Goal: Navigation & Orientation: Understand site structure

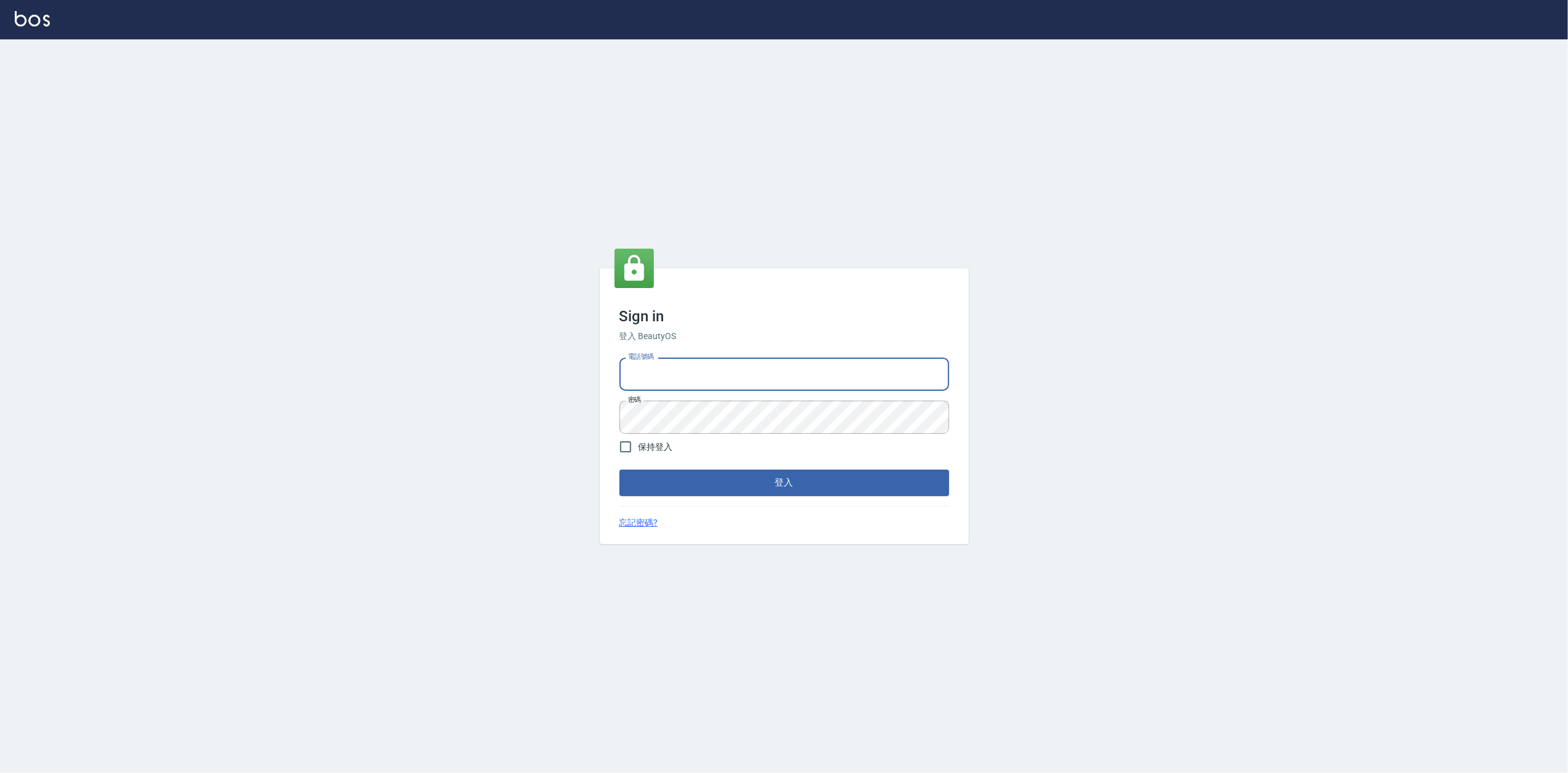
type input "0919656390"
click at [768, 486] on button "登入" at bounding box center [784, 482] width 329 height 26
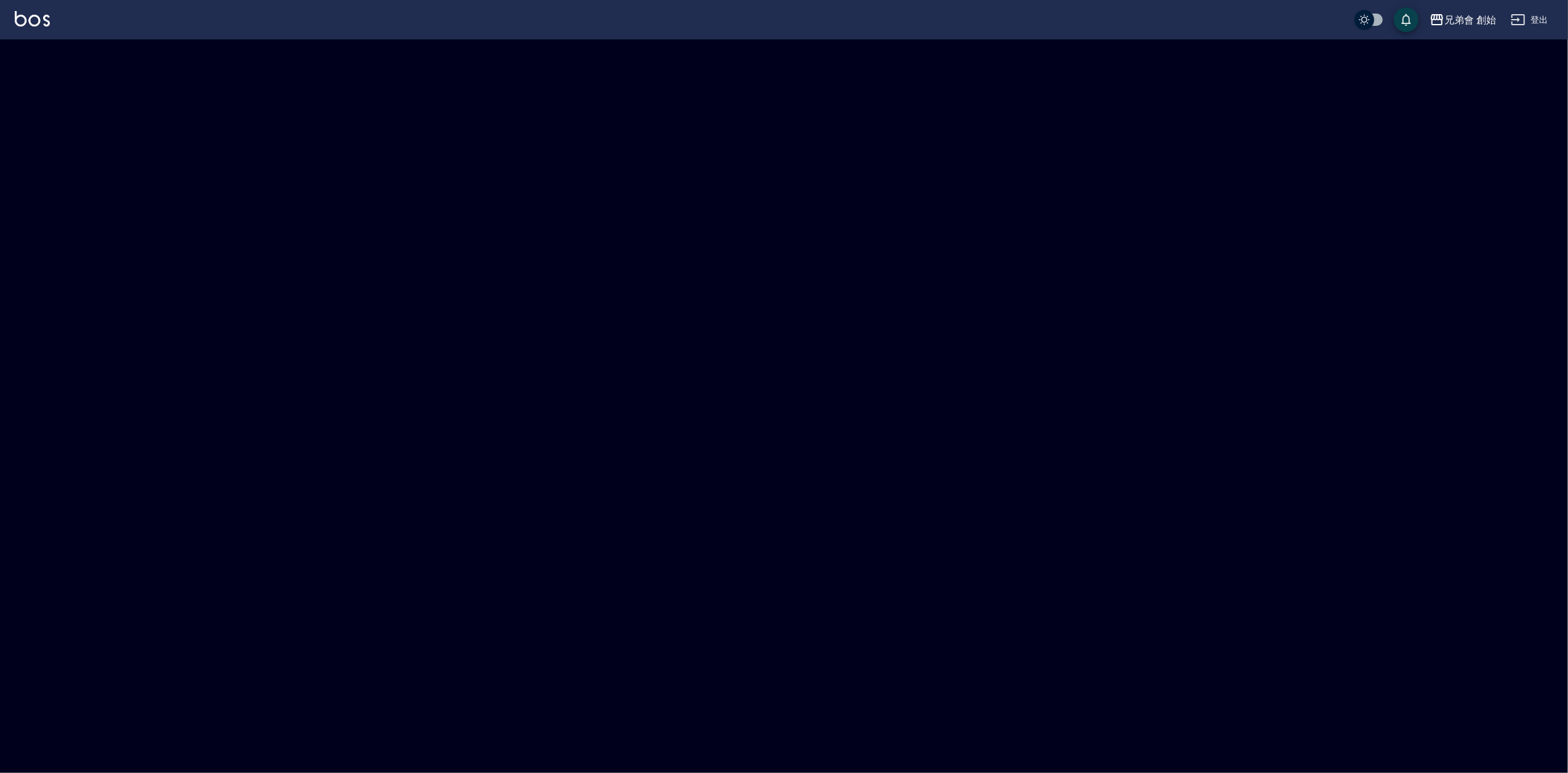
checkbox input "true"
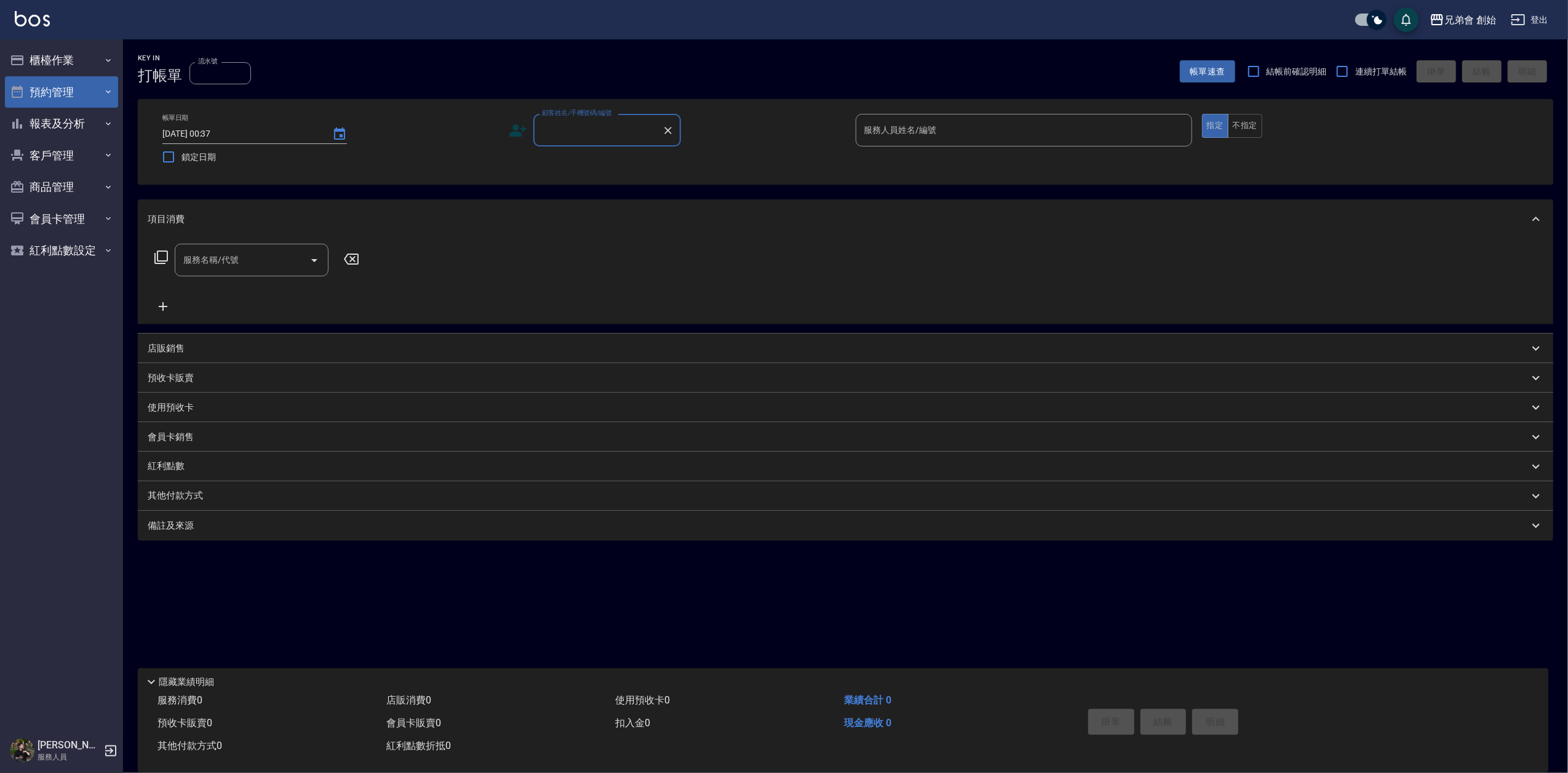
click at [72, 92] on button "預約管理" at bounding box center [61, 92] width 113 height 32
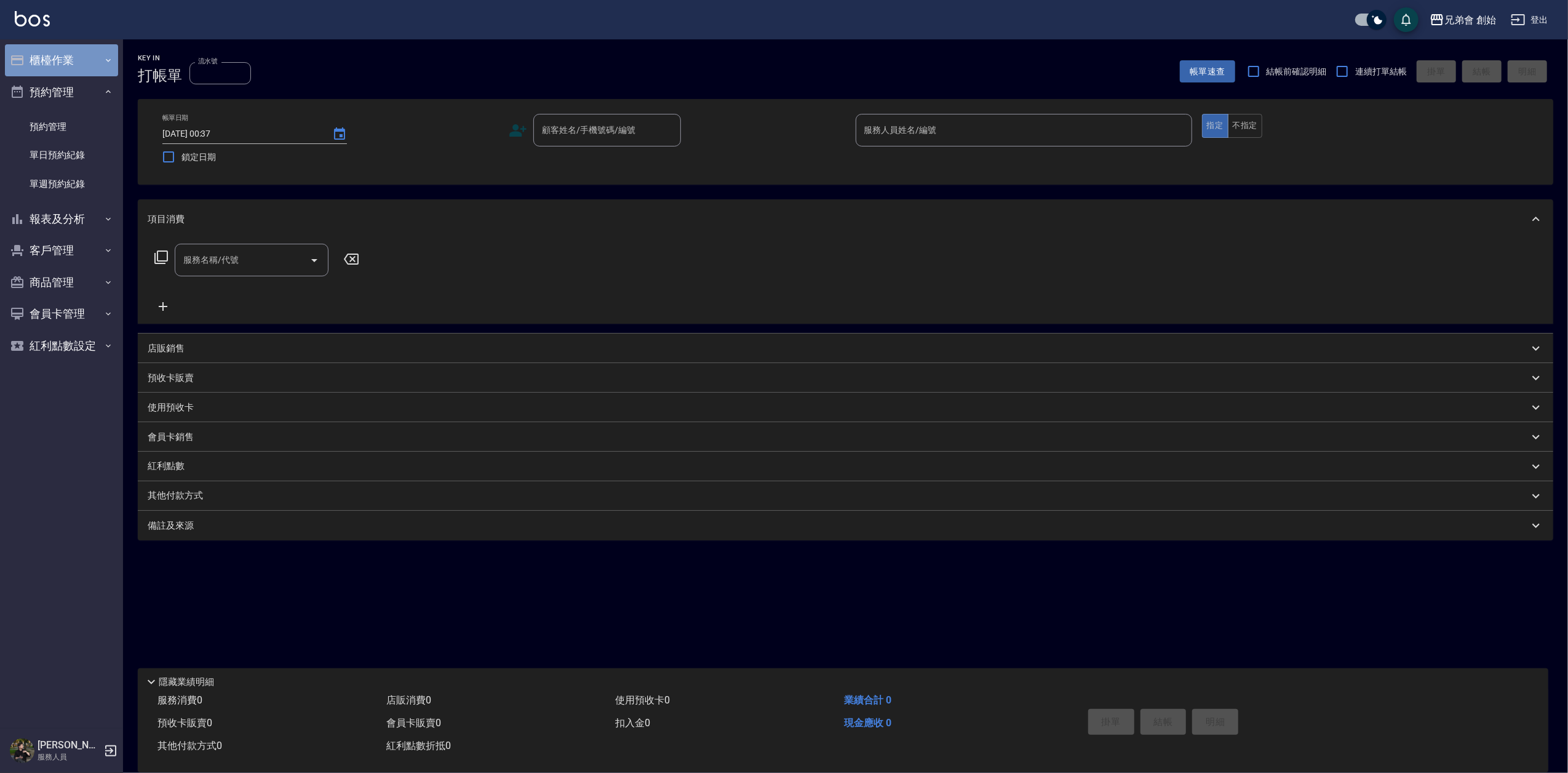
click at [70, 60] on button "櫃檯作業" at bounding box center [61, 60] width 113 height 32
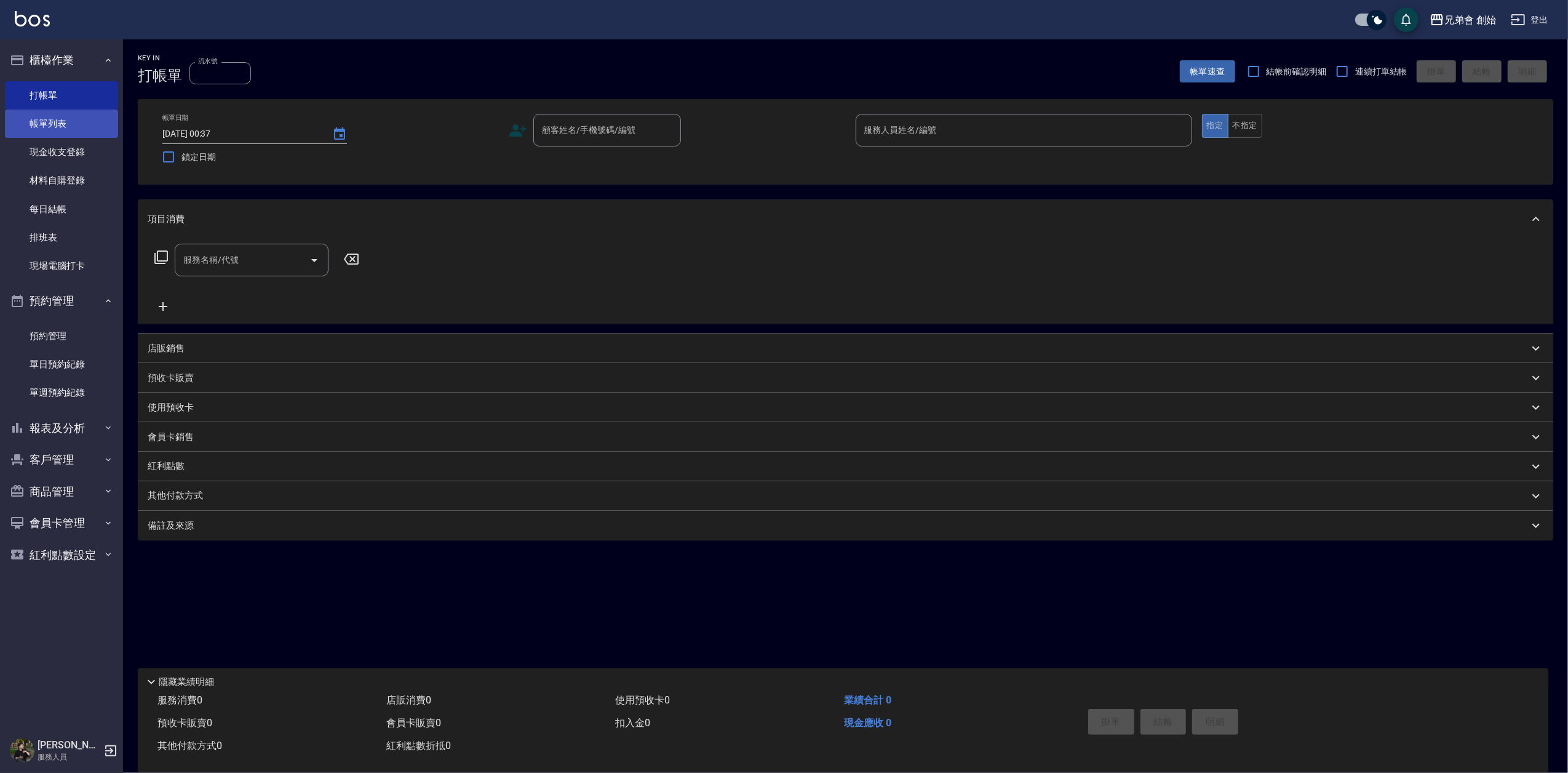
click at [73, 119] on link "帳單列表" at bounding box center [61, 123] width 113 height 29
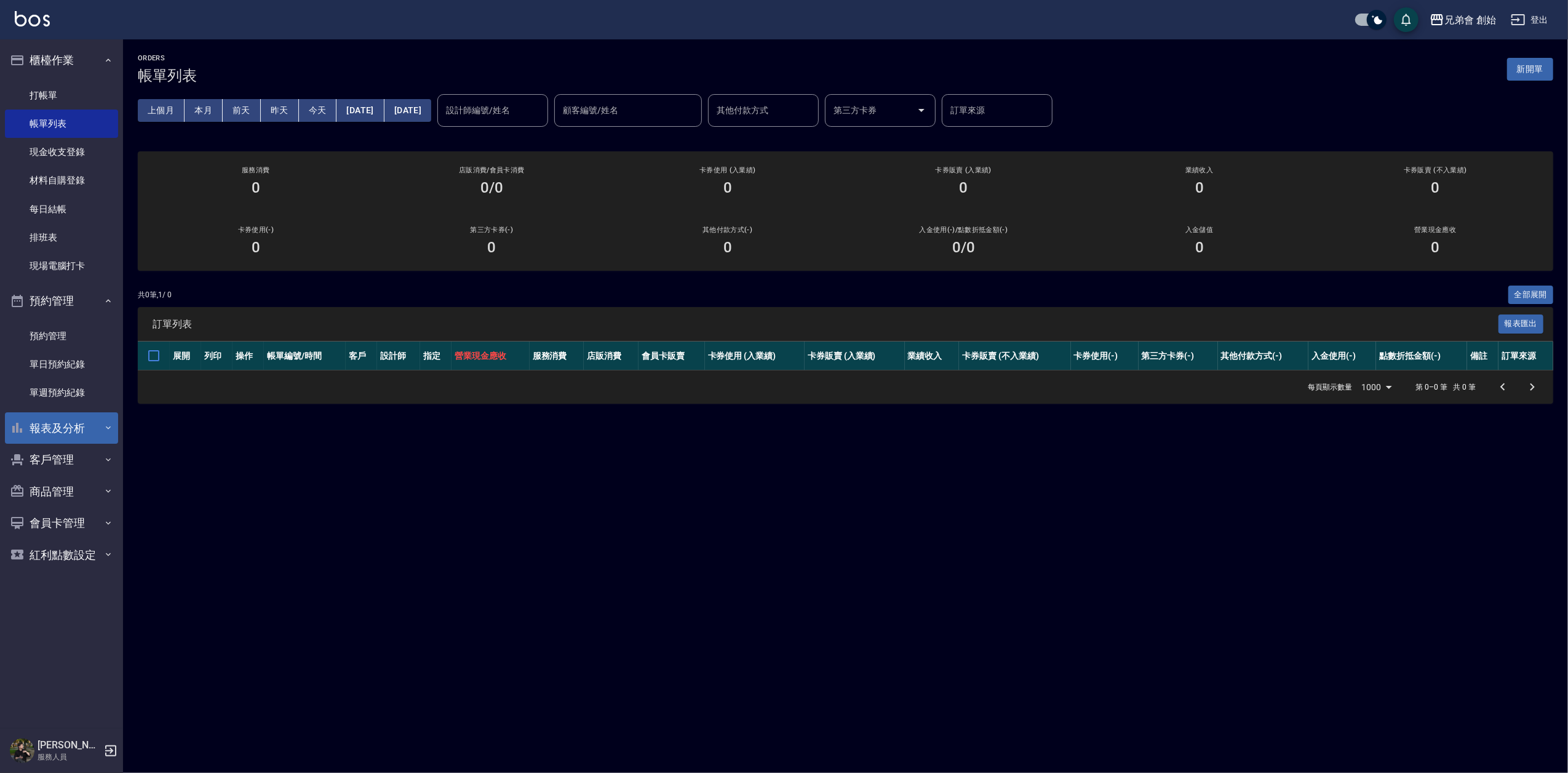
click at [77, 430] on button "報表及分析" at bounding box center [61, 428] width 113 height 32
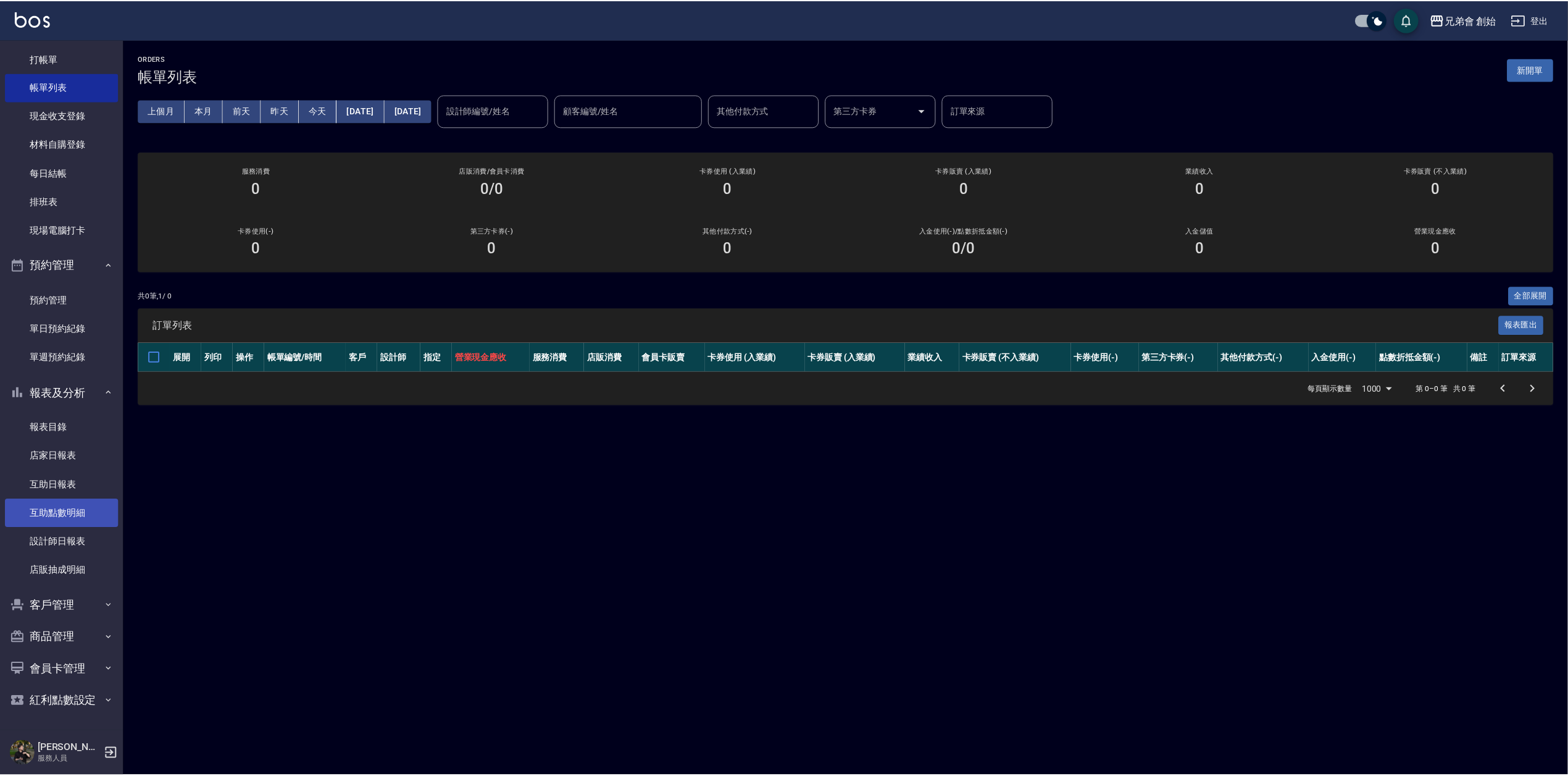
scroll to position [38, 0]
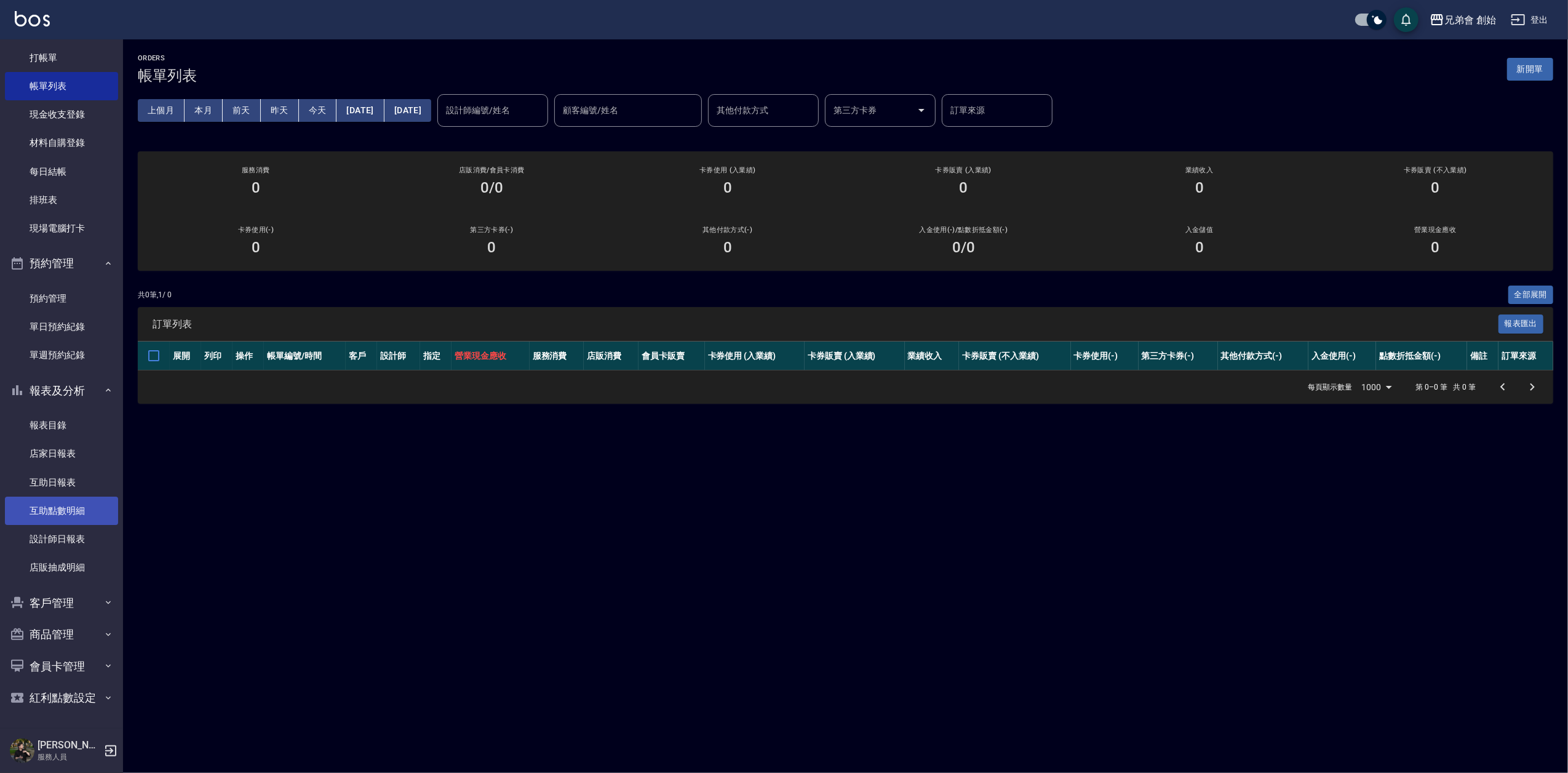
click at [75, 515] on link "互助點數明細" at bounding box center [61, 510] width 113 height 29
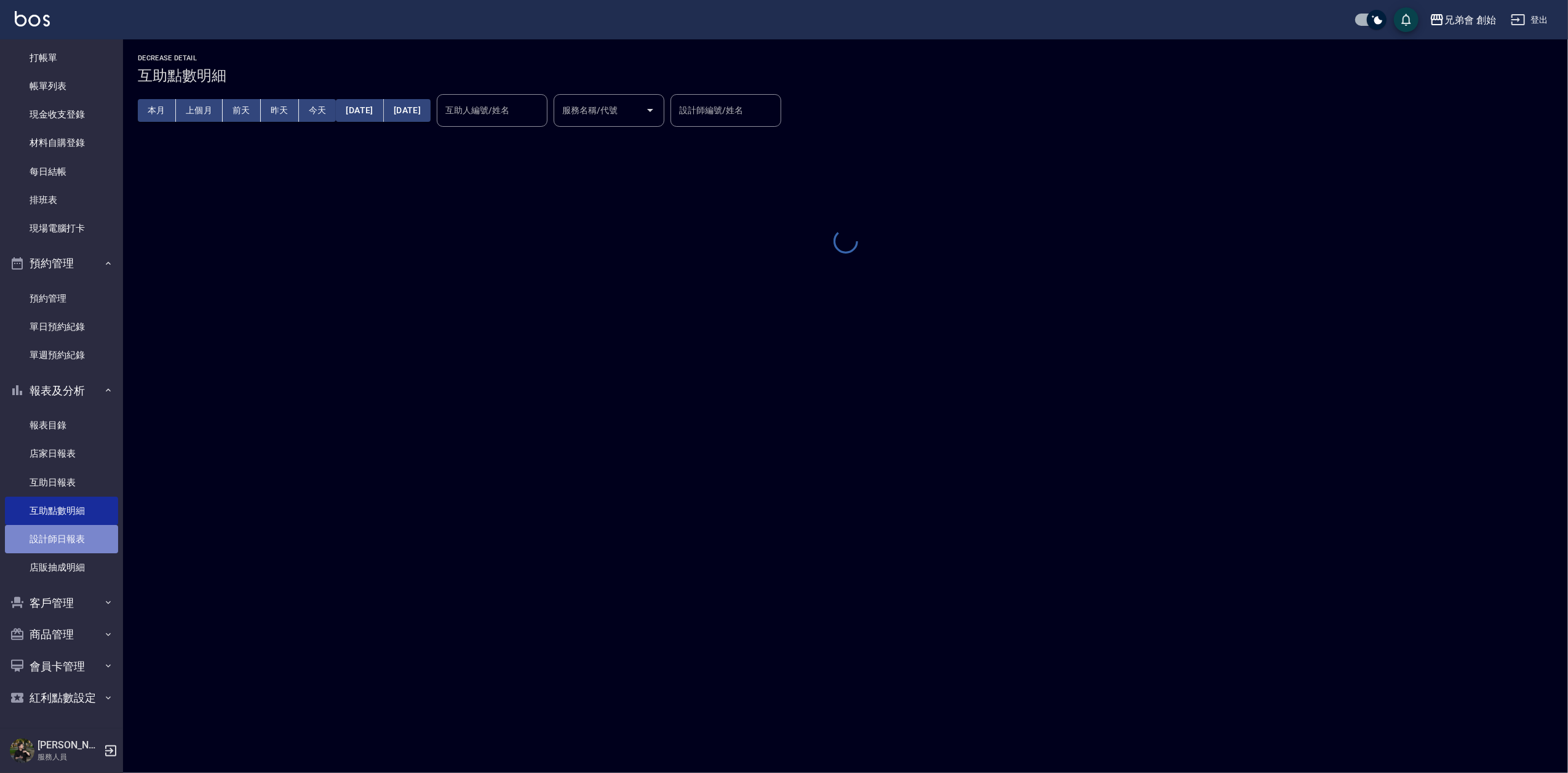
click at [74, 535] on link "設計師日報表" at bounding box center [61, 539] width 113 height 29
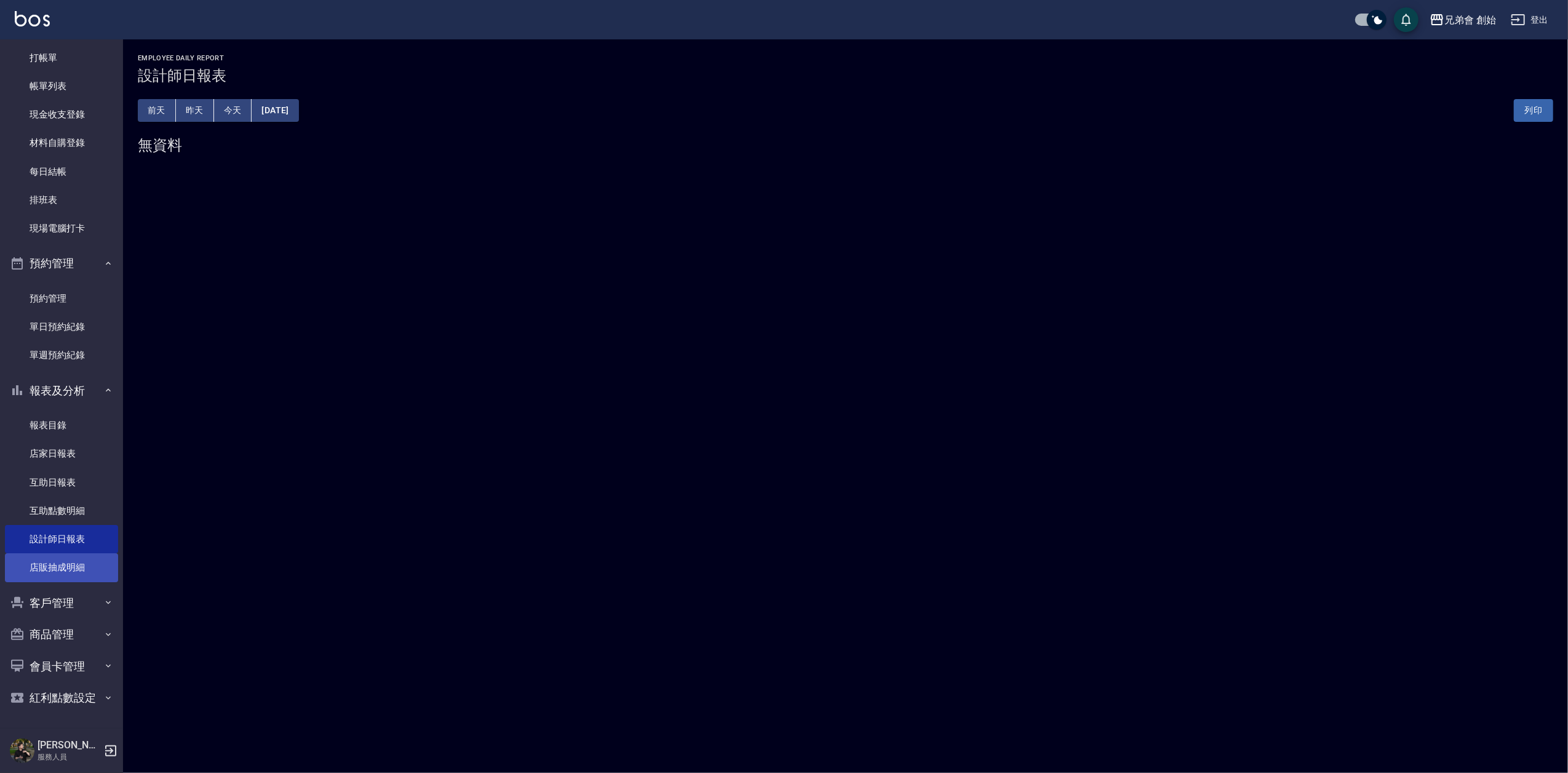
click at [72, 569] on link "店販抽成明細" at bounding box center [61, 567] width 113 height 29
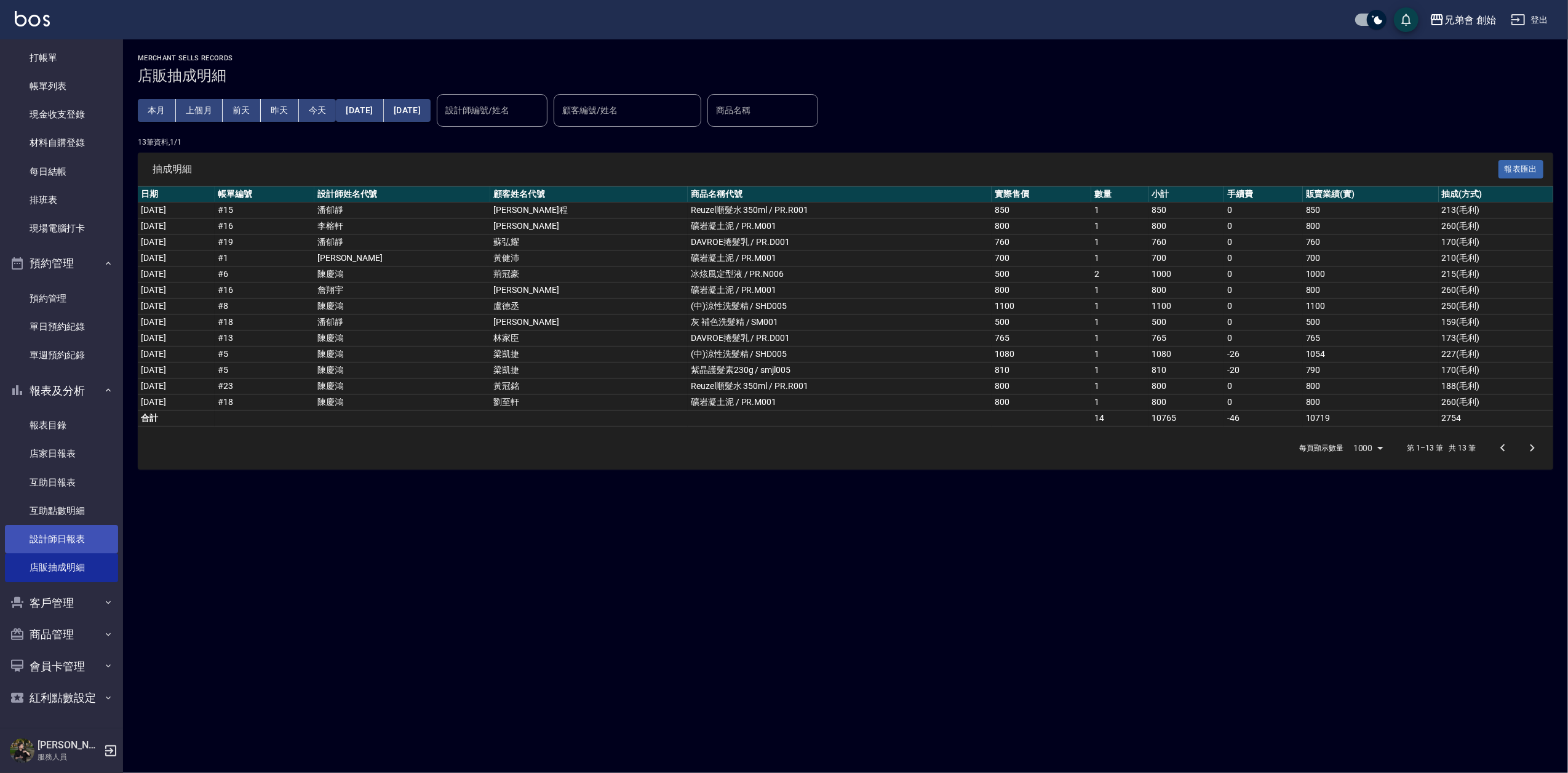
click at [82, 538] on link "設計師日報表" at bounding box center [61, 539] width 113 height 29
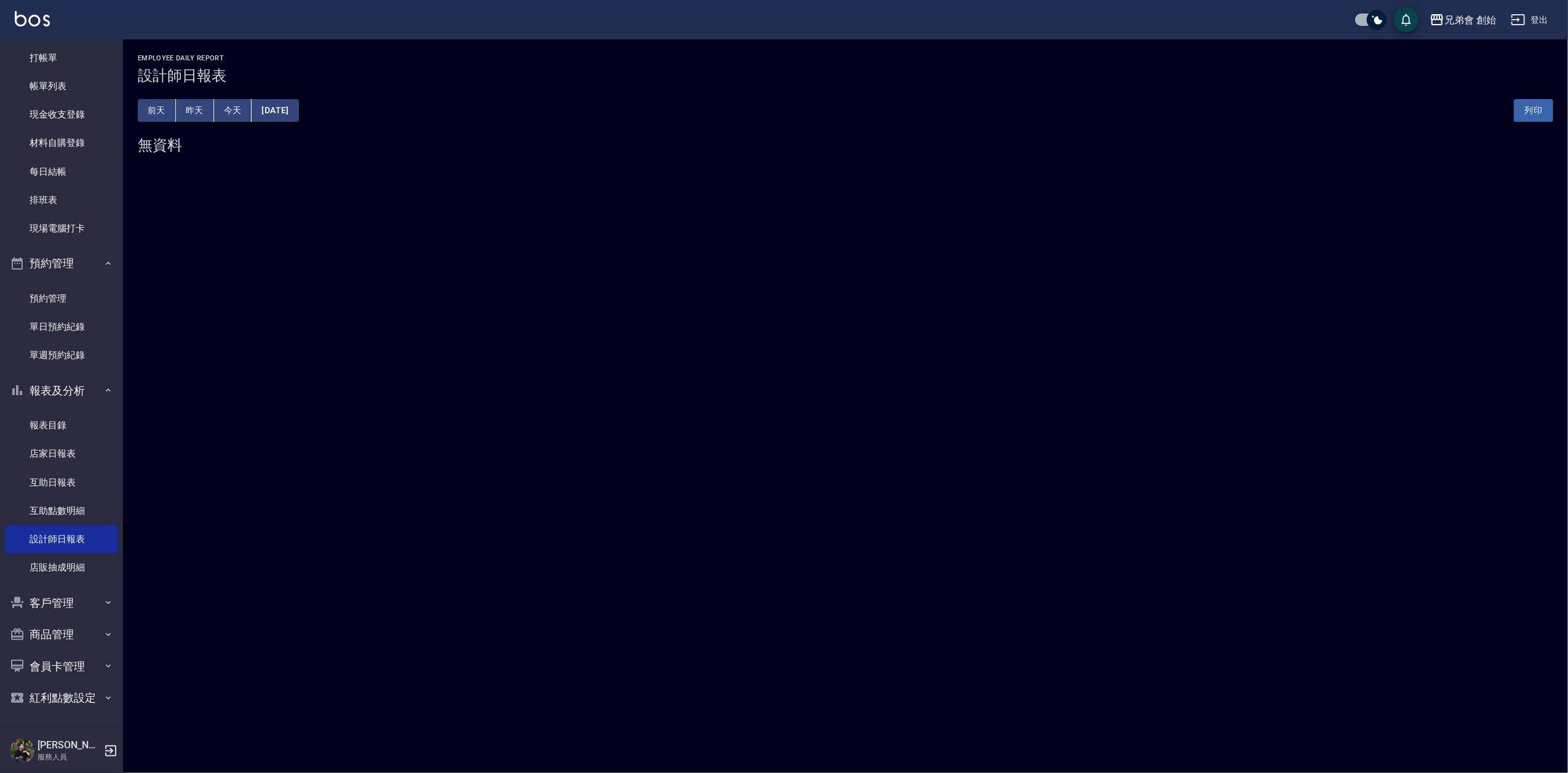
click at [274, 106] on button "2025/09/15" at bounding box center [275, 110] width 47 height 23
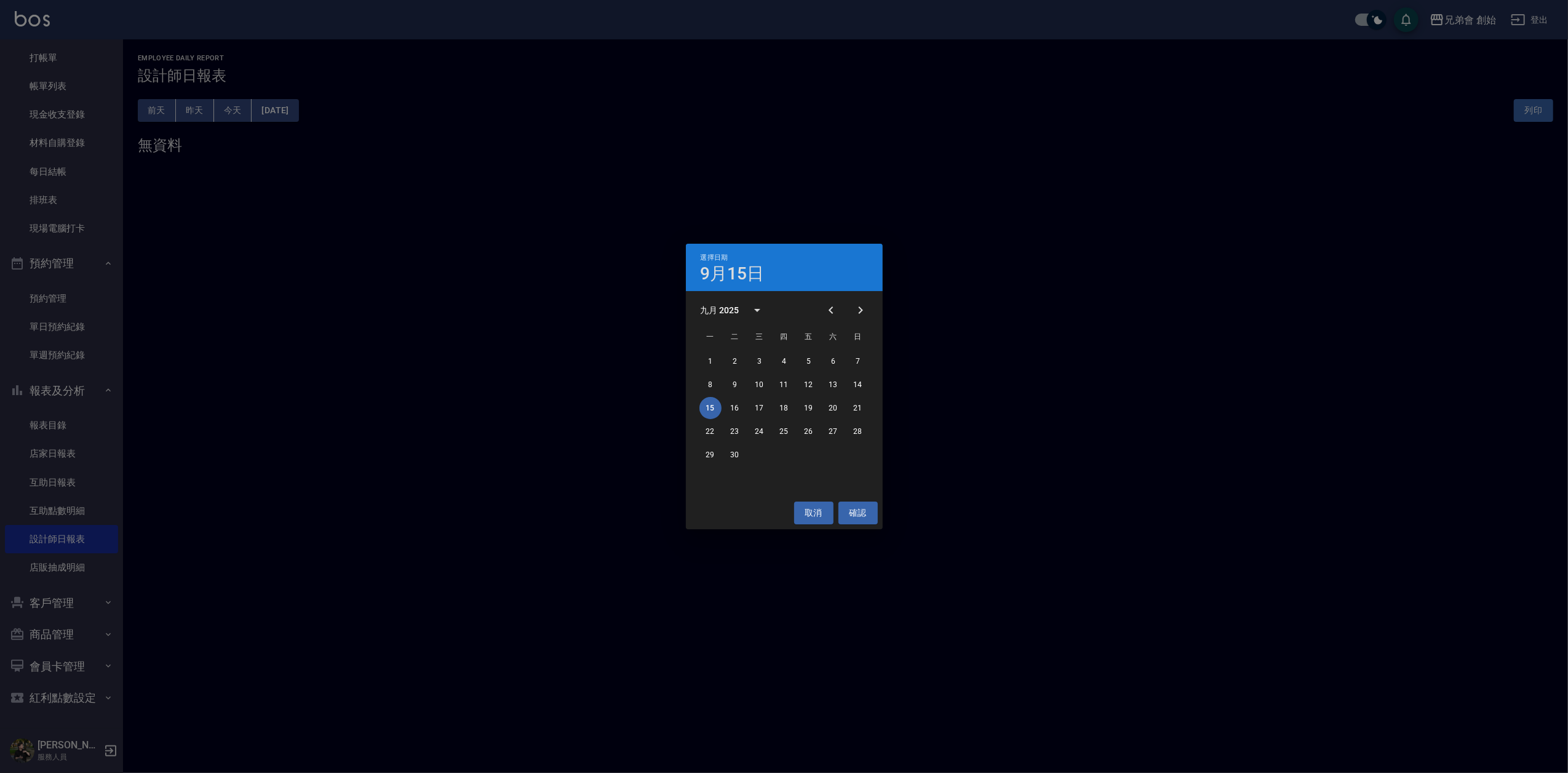
drag, startPoint x: 338, startPoint y: 313, endPoint x: 170, endPoint y: 342, distance: 170.5
click at [337, 312] on div "選擇日期 9月15日 九月 2025 一 二 三 四 五 六 日 1 2 3 4 5 6 7 8 9 10 11 12 13 14 15 16 17 18 1…" at bounding box center [784, 386] width 1568 height 773
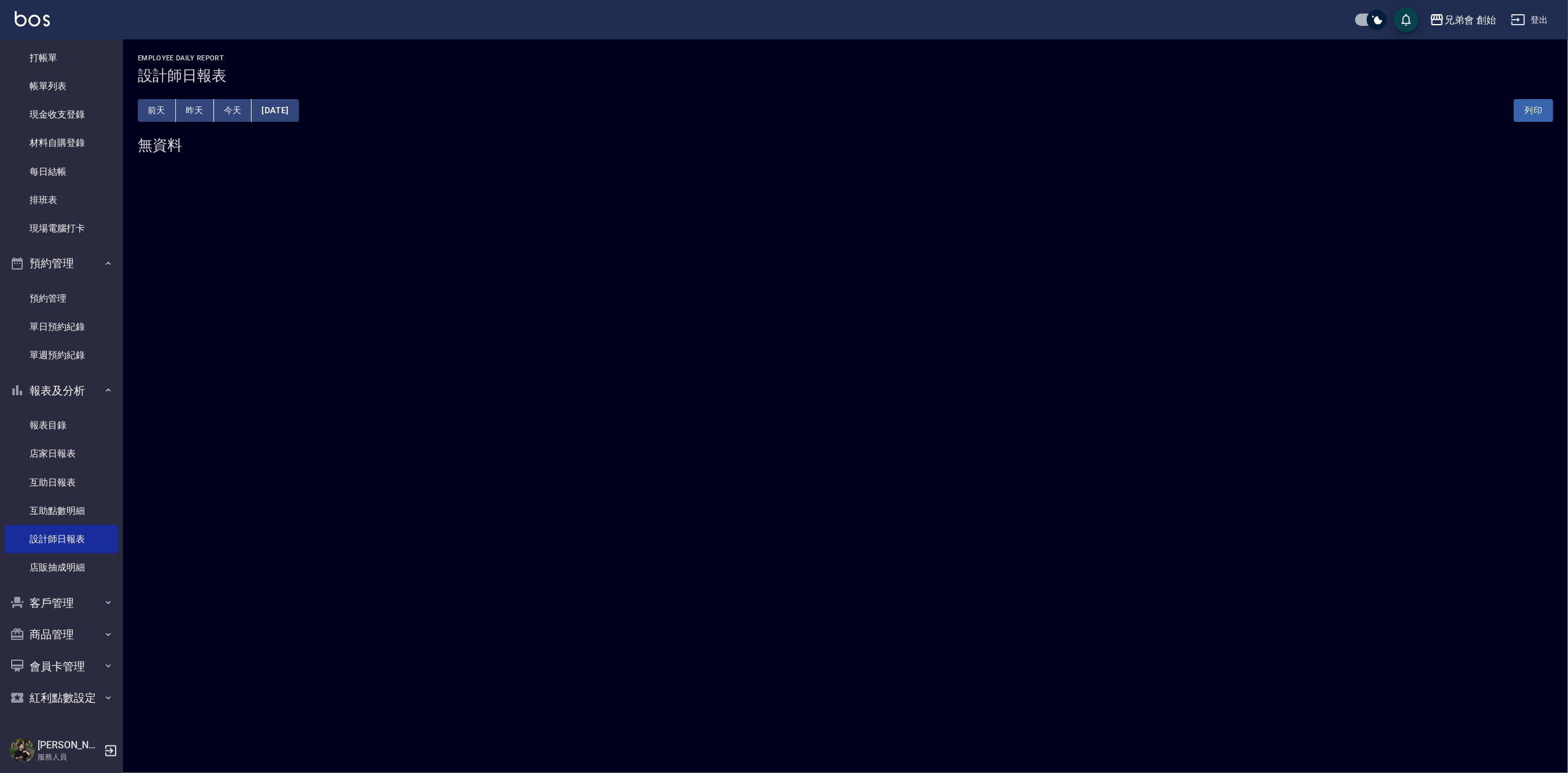
click at [296, 122] on div "前天 昨天 今天 2025/09/15 列印" at bounding box center [845, 110] width 1416 height 52
click at [195, 106] on button "昨天" at bounding box center [195, 110] width 38 height 23
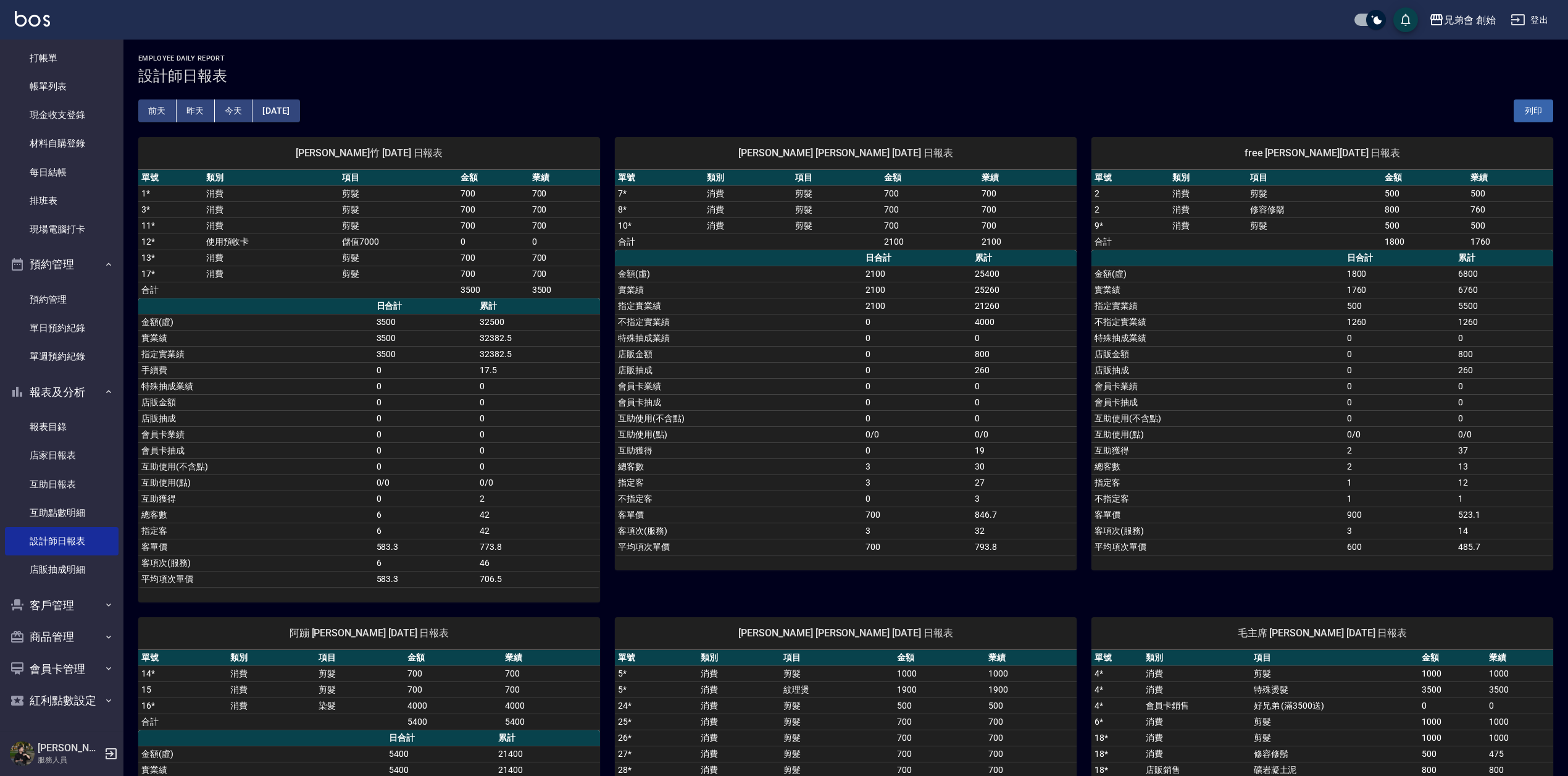
click at [681, 85] on div "前天 昨天 今天 2025/09/14 列印" at bounding box center [846, 111] width 1415 height 52
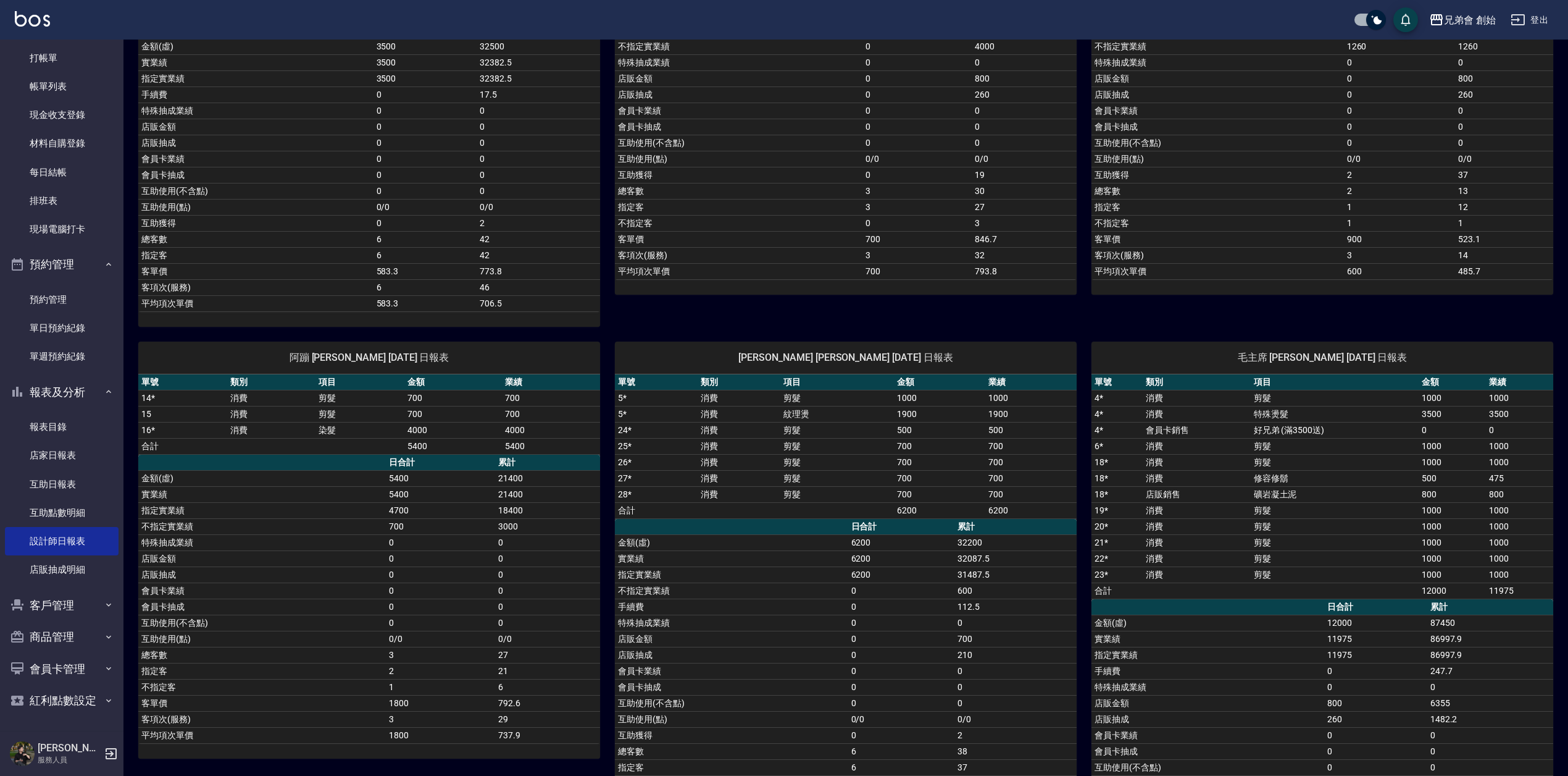
scroll to position [330, 0]
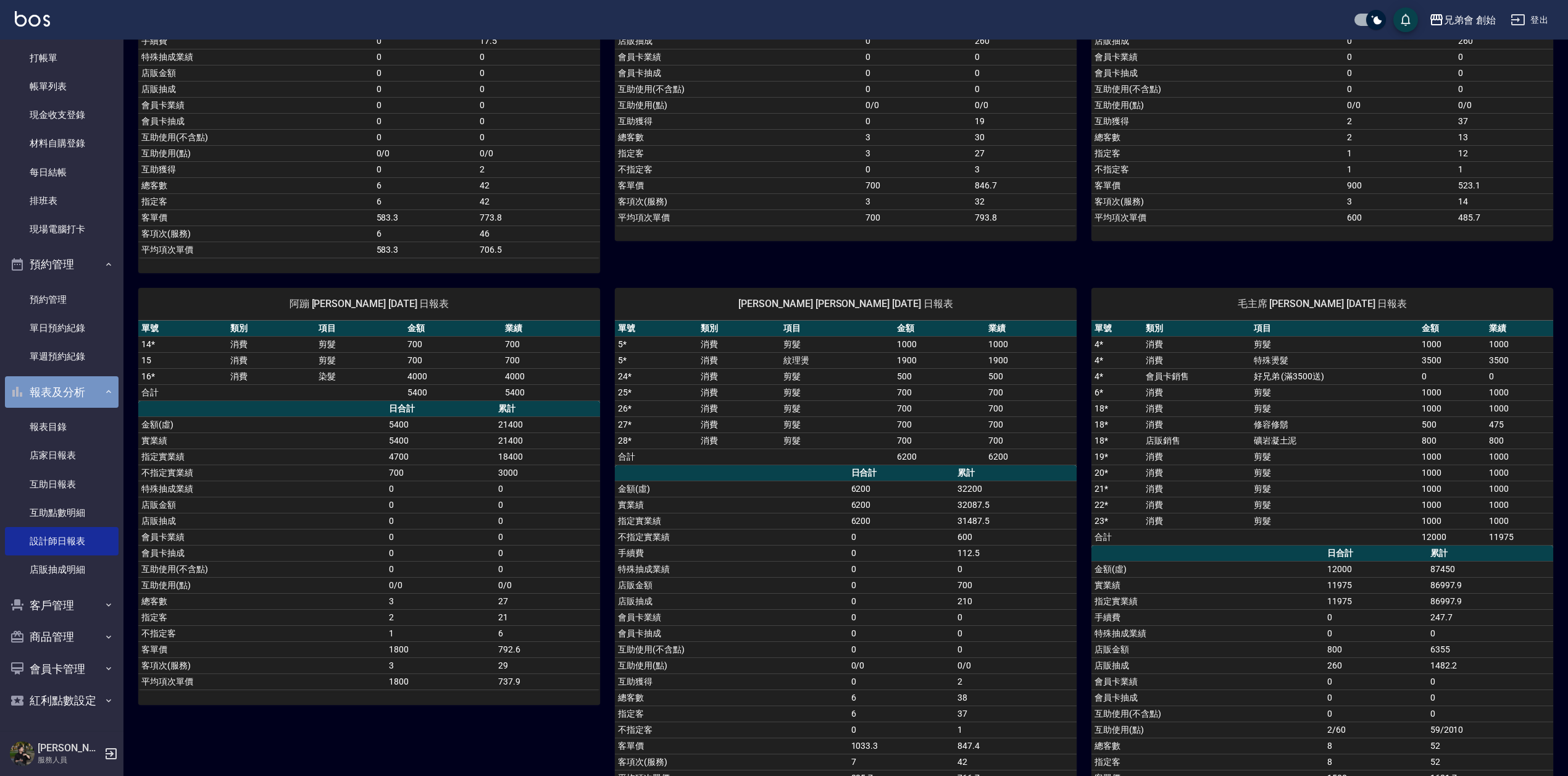
click at [80, 393] on button "報表及分析" at bounding box center [61, 392] width 113 height 33
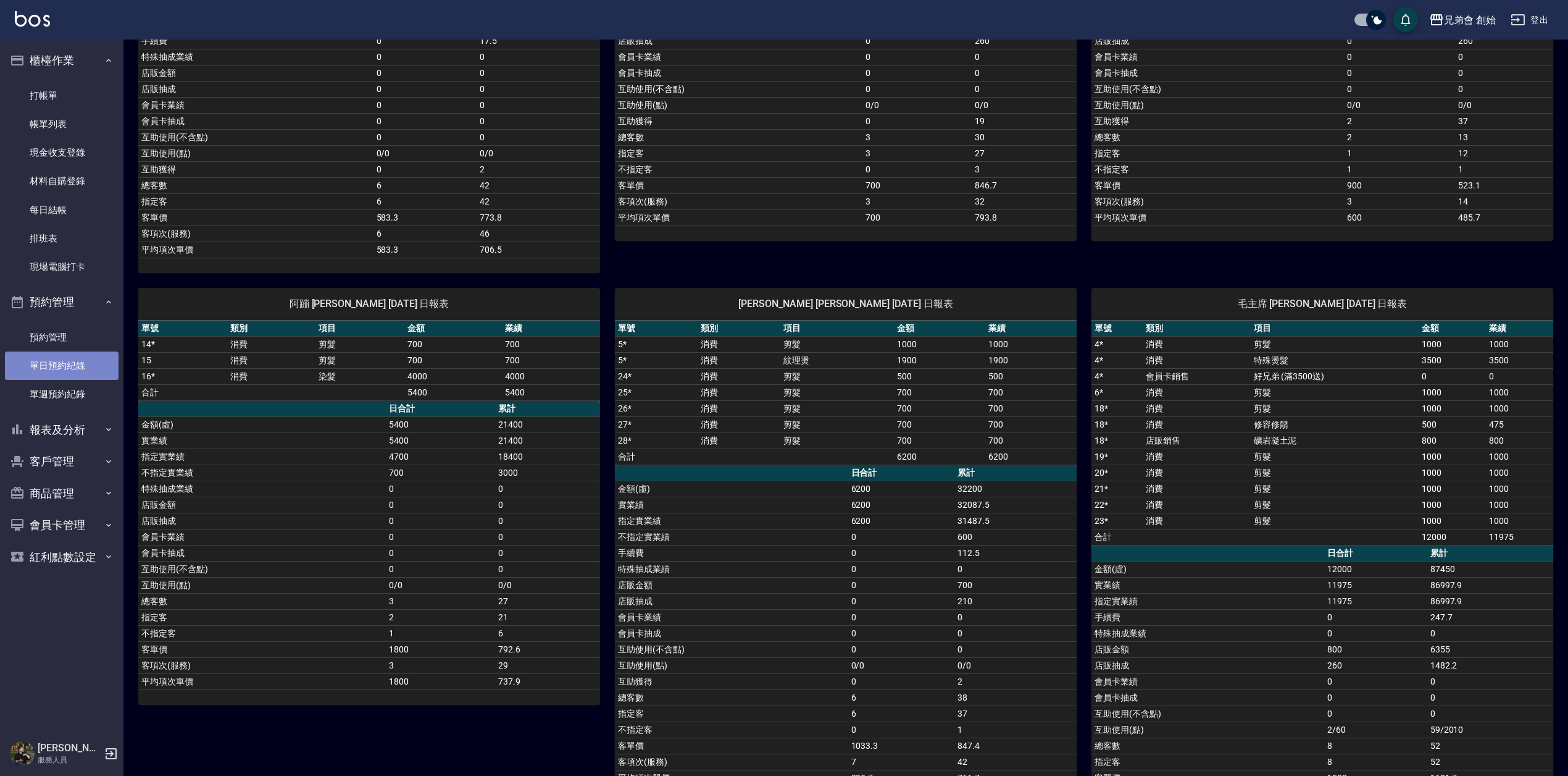
click at [82, 365] on link "單日預約紀錄" at bounding box center [61, 365] width 113 height 29
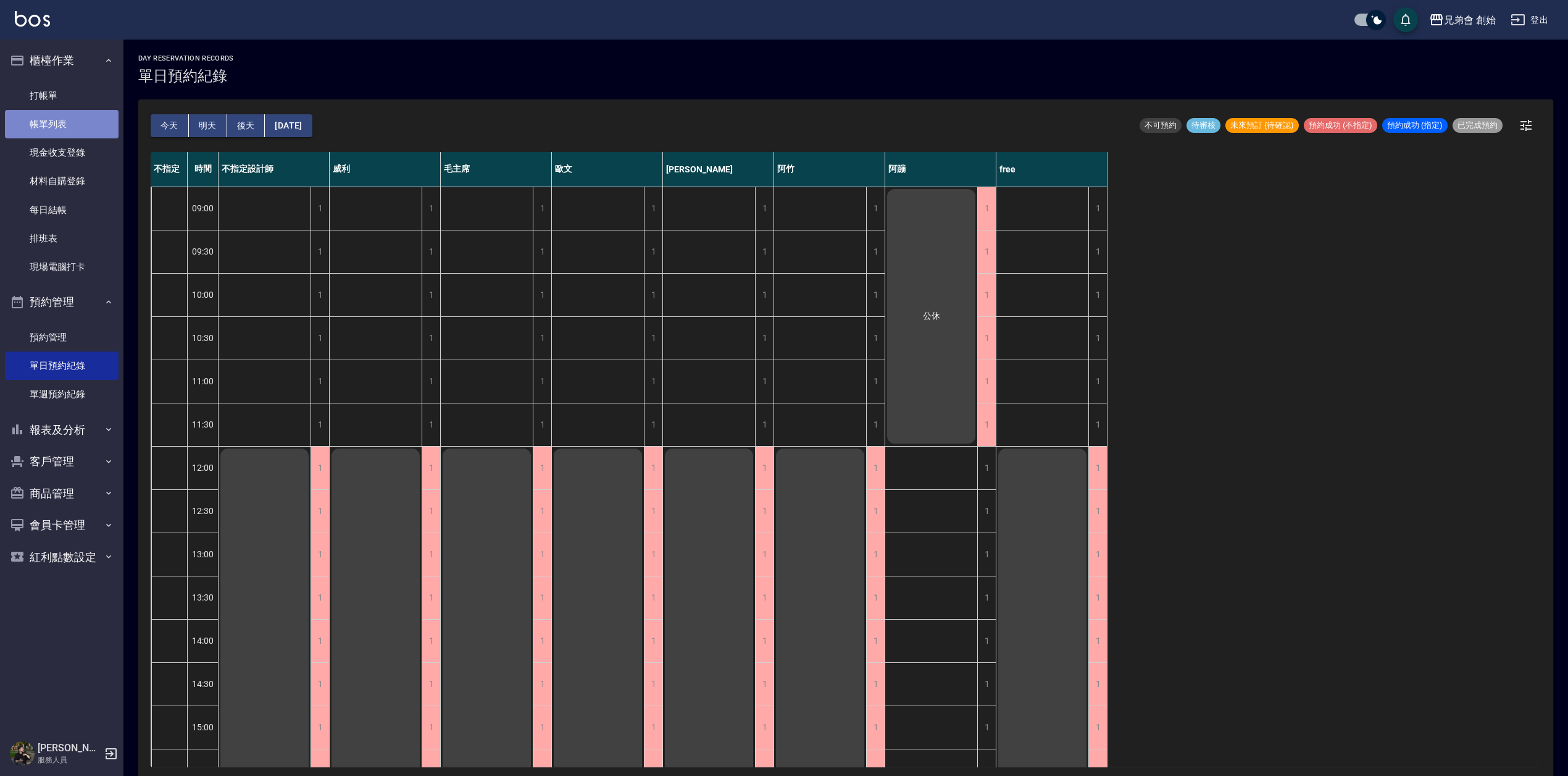
click at [75, 117] on link "帳單列表" at bounding box center [61, 123] width 113 height 29
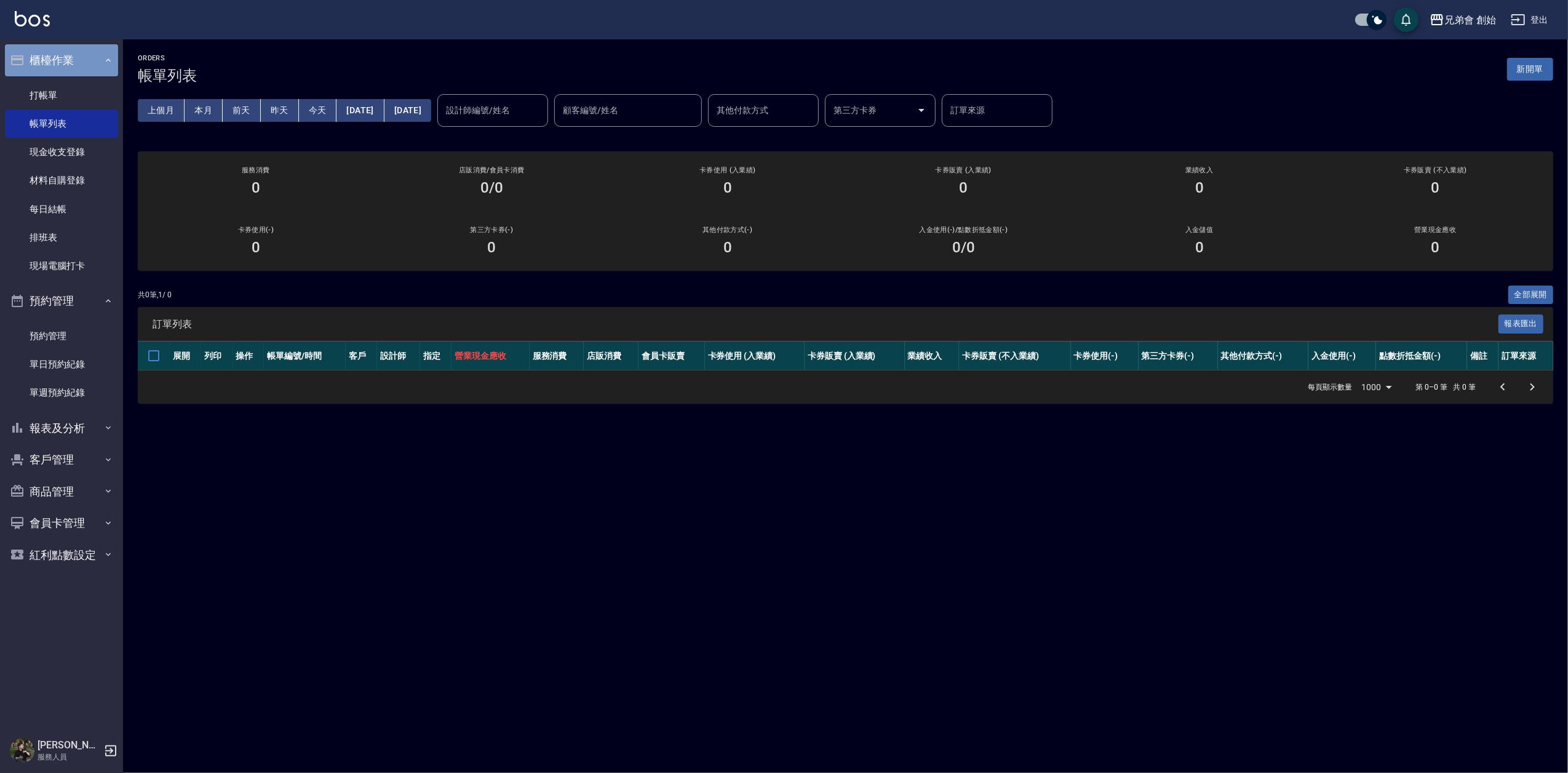
click at [72, 50] on button "櫃檯作業" at bounding box center [61, 60] width 113 height 32
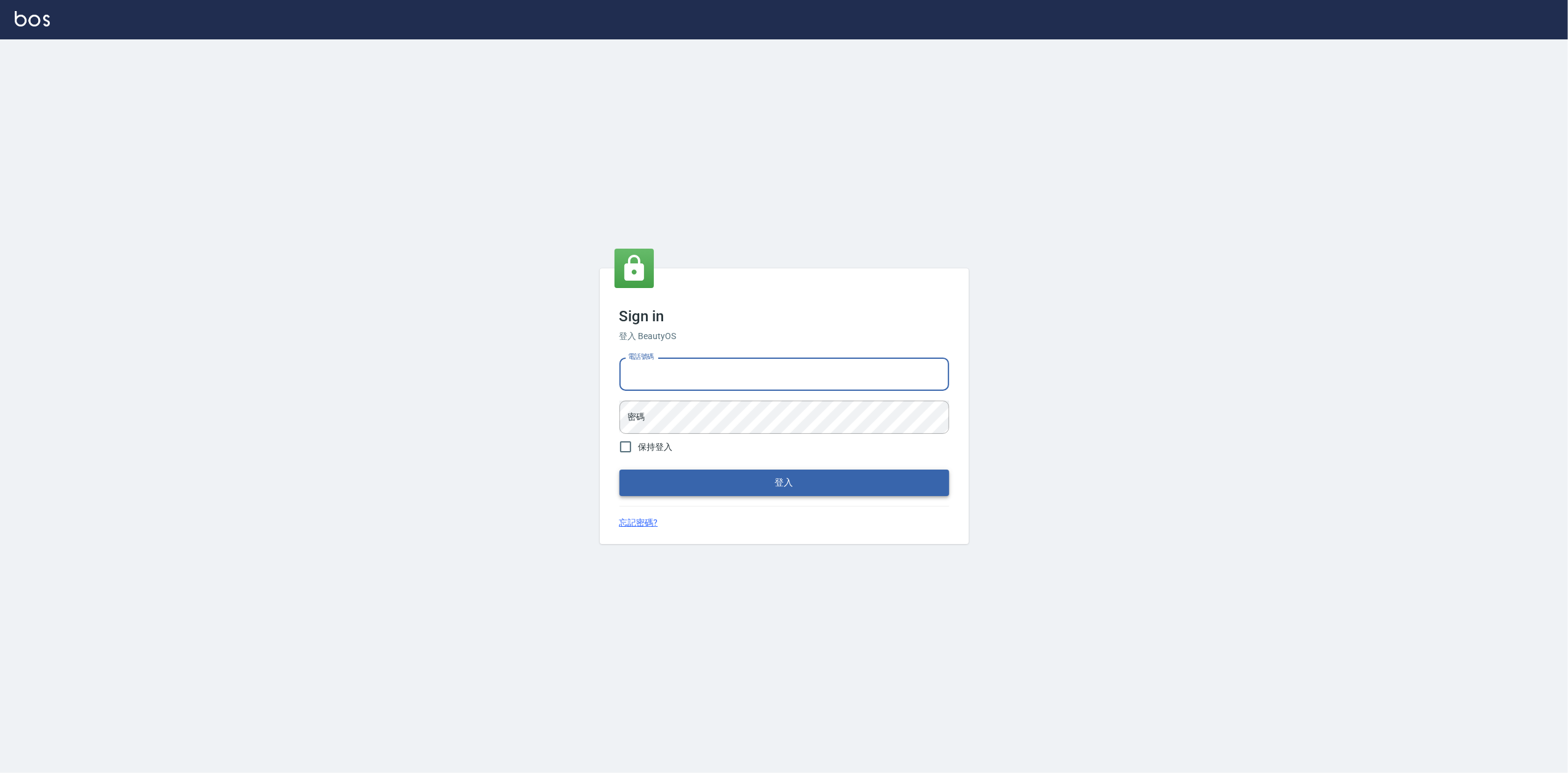
type input "0919656390"
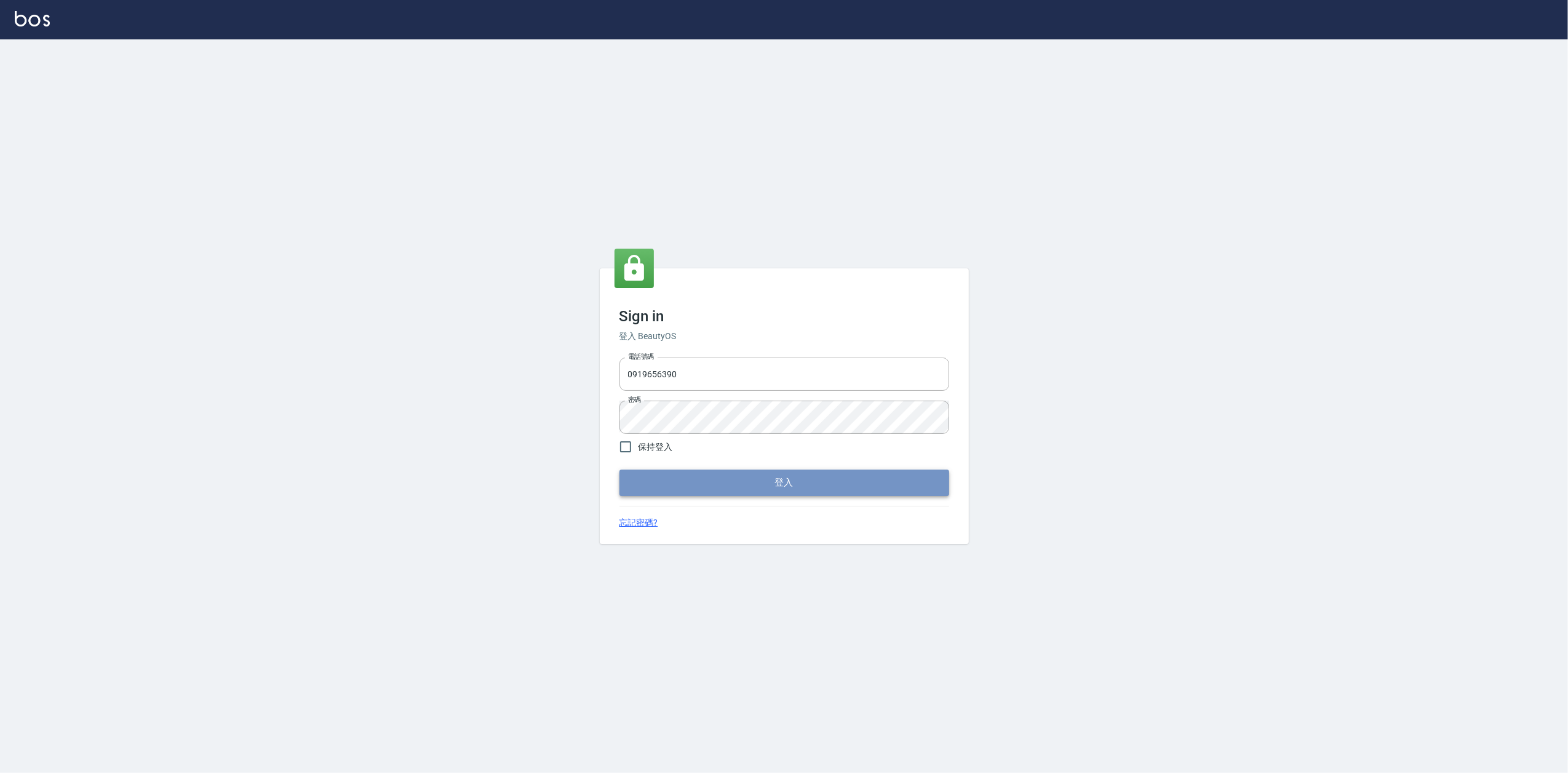
click at [779, 476] on button "登入" at bounding box center [784, 482] width 329 height 26
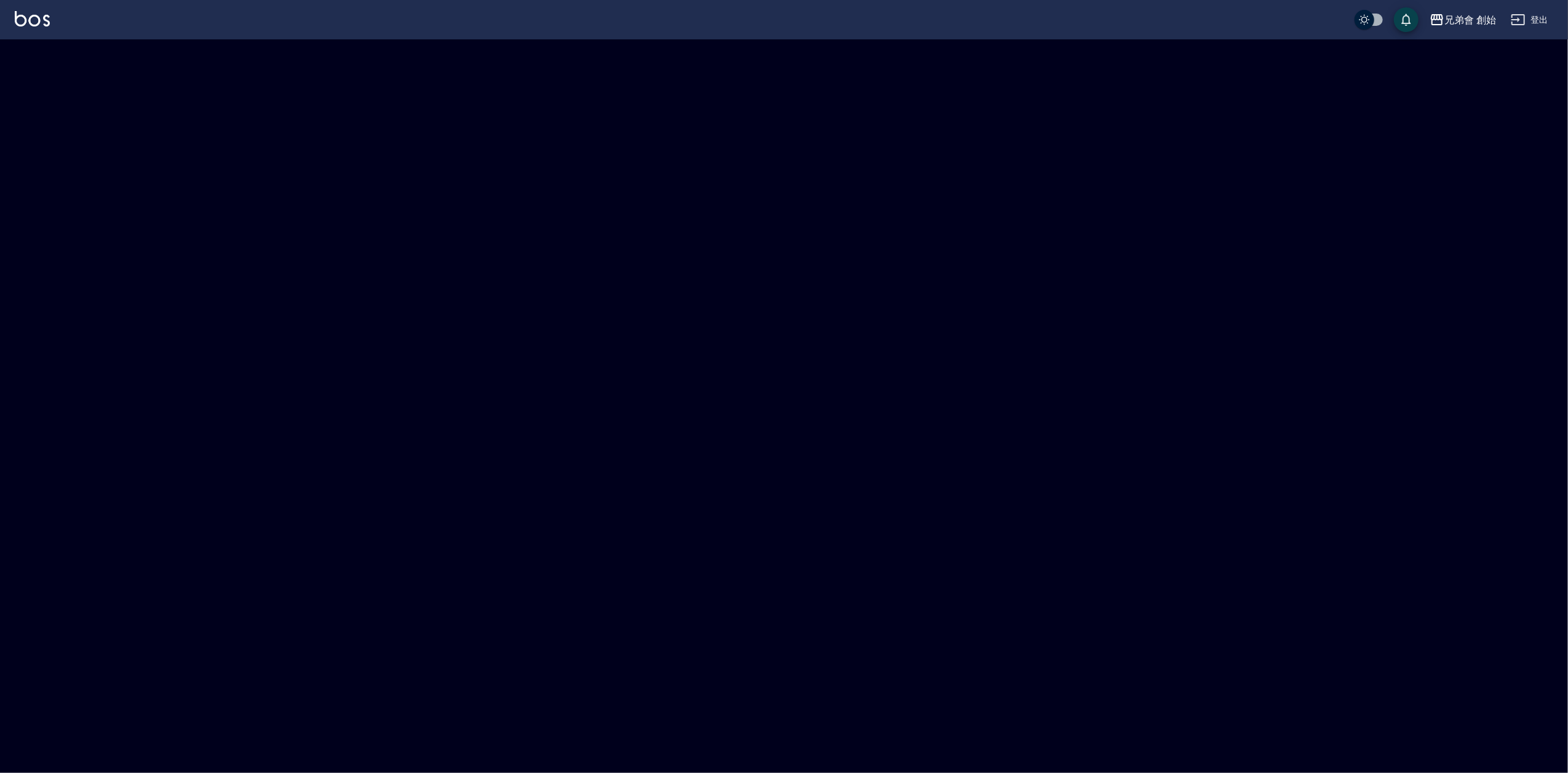
checkbox input "true"
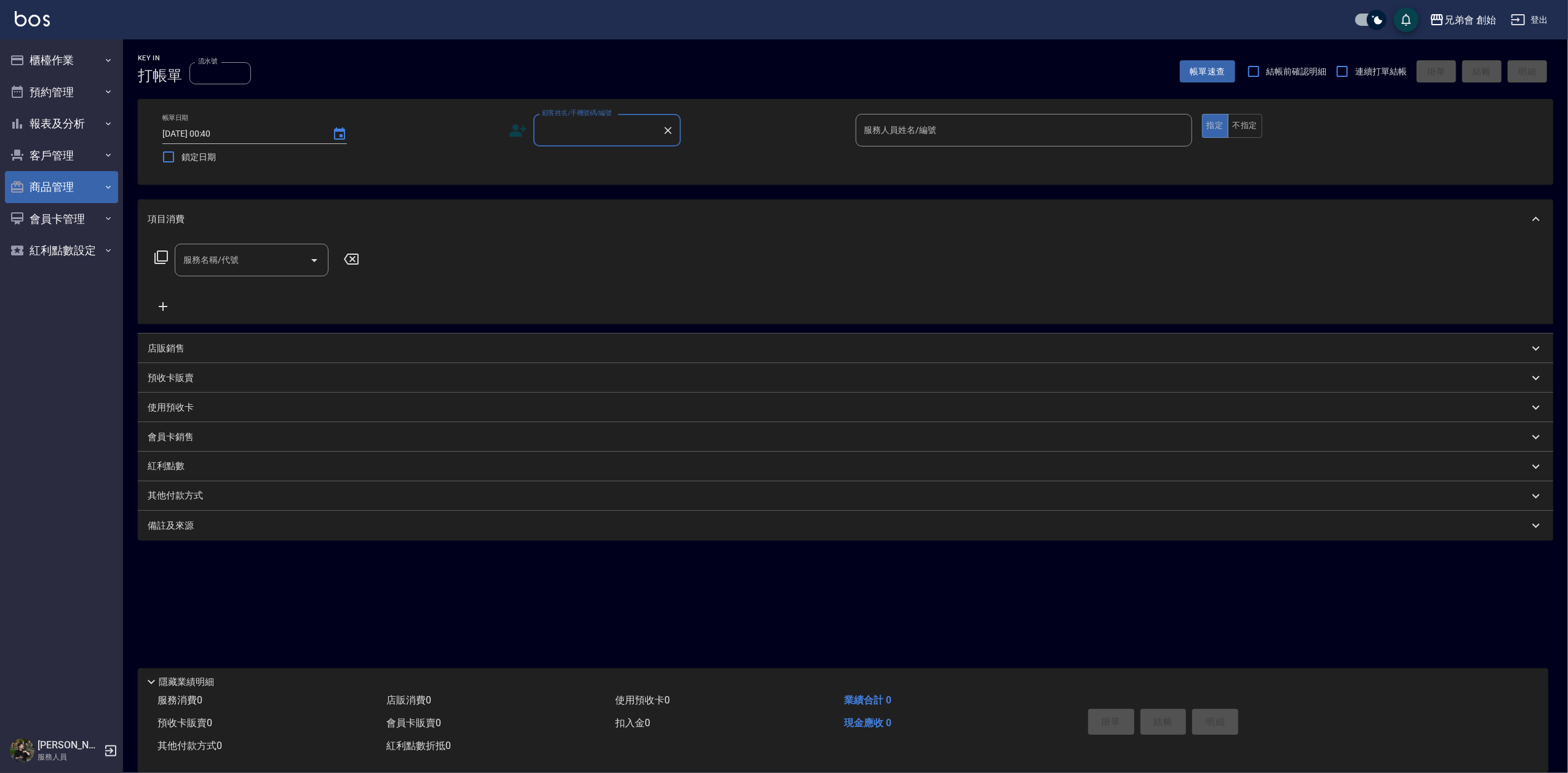
click at [73, 190] on button "商品管理" at bounding box center [61, 187] width 113 height 32
click at [78, 190] on button "商品管理" at bounding box center [61, 187] width 113 height 32
click at [80, 157] on button "客戶管理" at bounding box center [61, 155] width 113 height 32
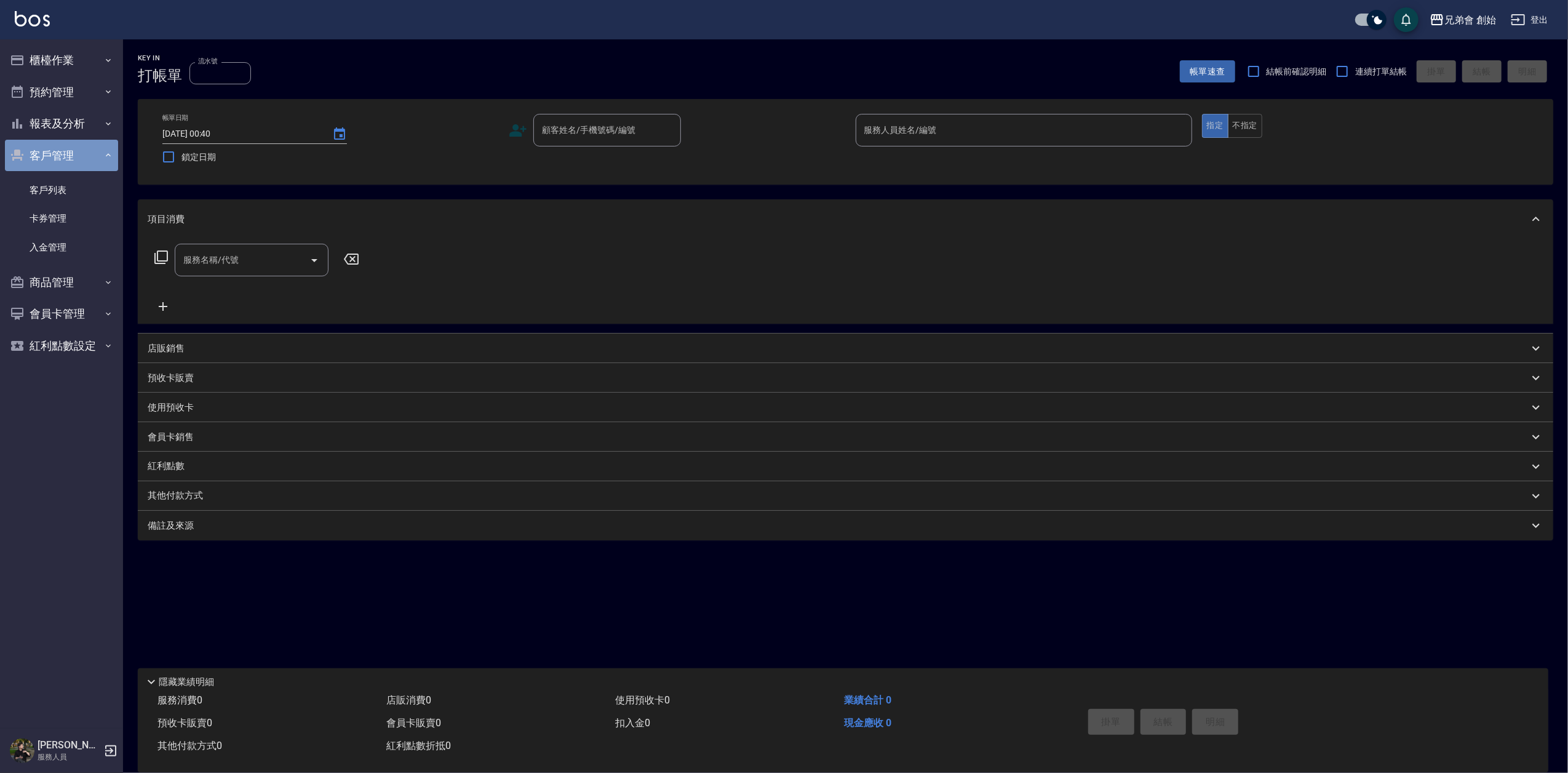
click at [80, 157] on button "客戶管理" at bounding box center [61, 155] width 113 height 32
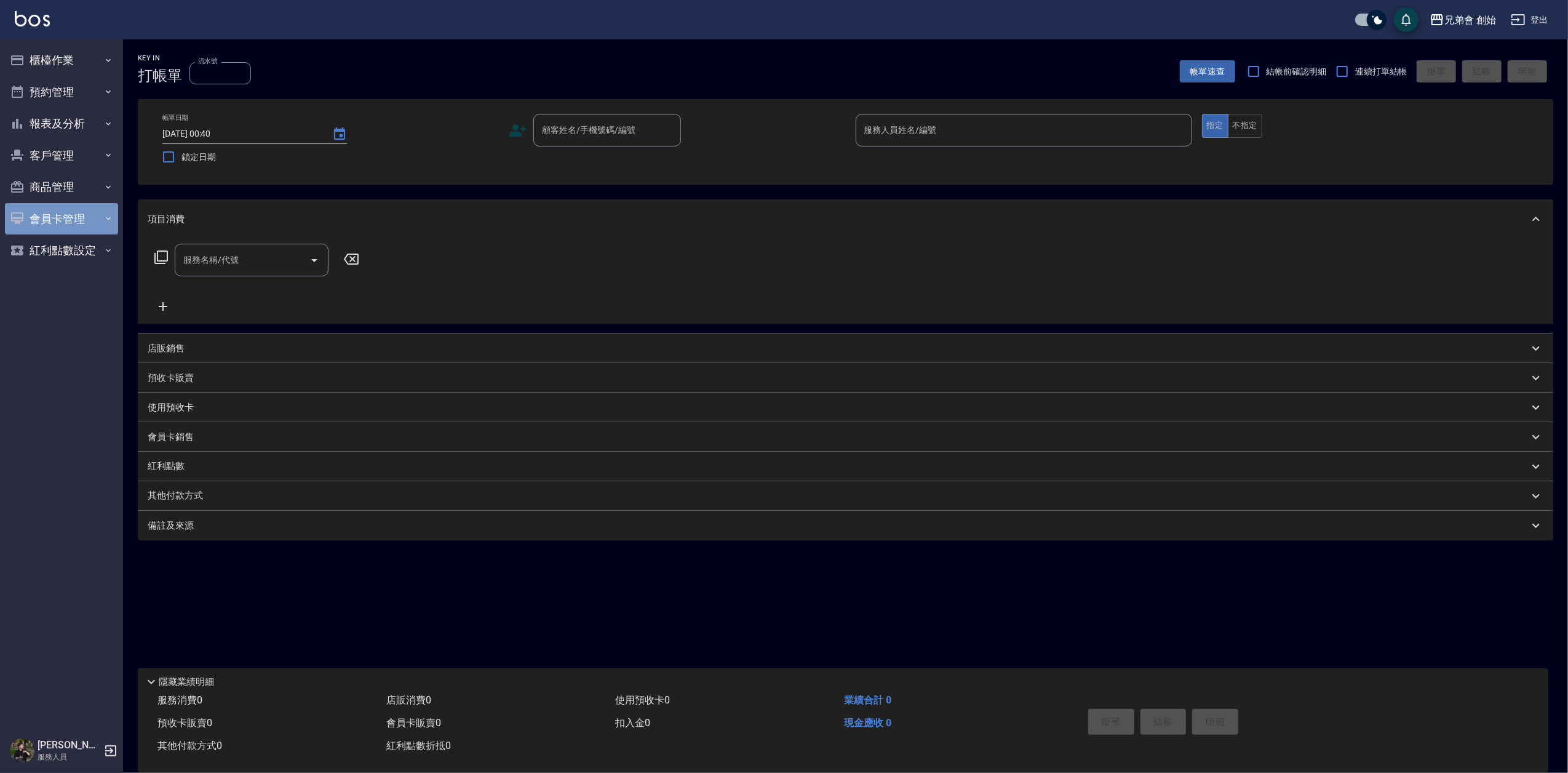
click at [80, 212] on button "會員卡管理" at bounding box center [61, 218] width 113 height 32
click at [80, 224] on button "會員卡管理" at bounding box center [61, 218] width 113 height 32
click at [82, 156] on button "客戶管理" at bounding box center [61, 155] width 113 height 32
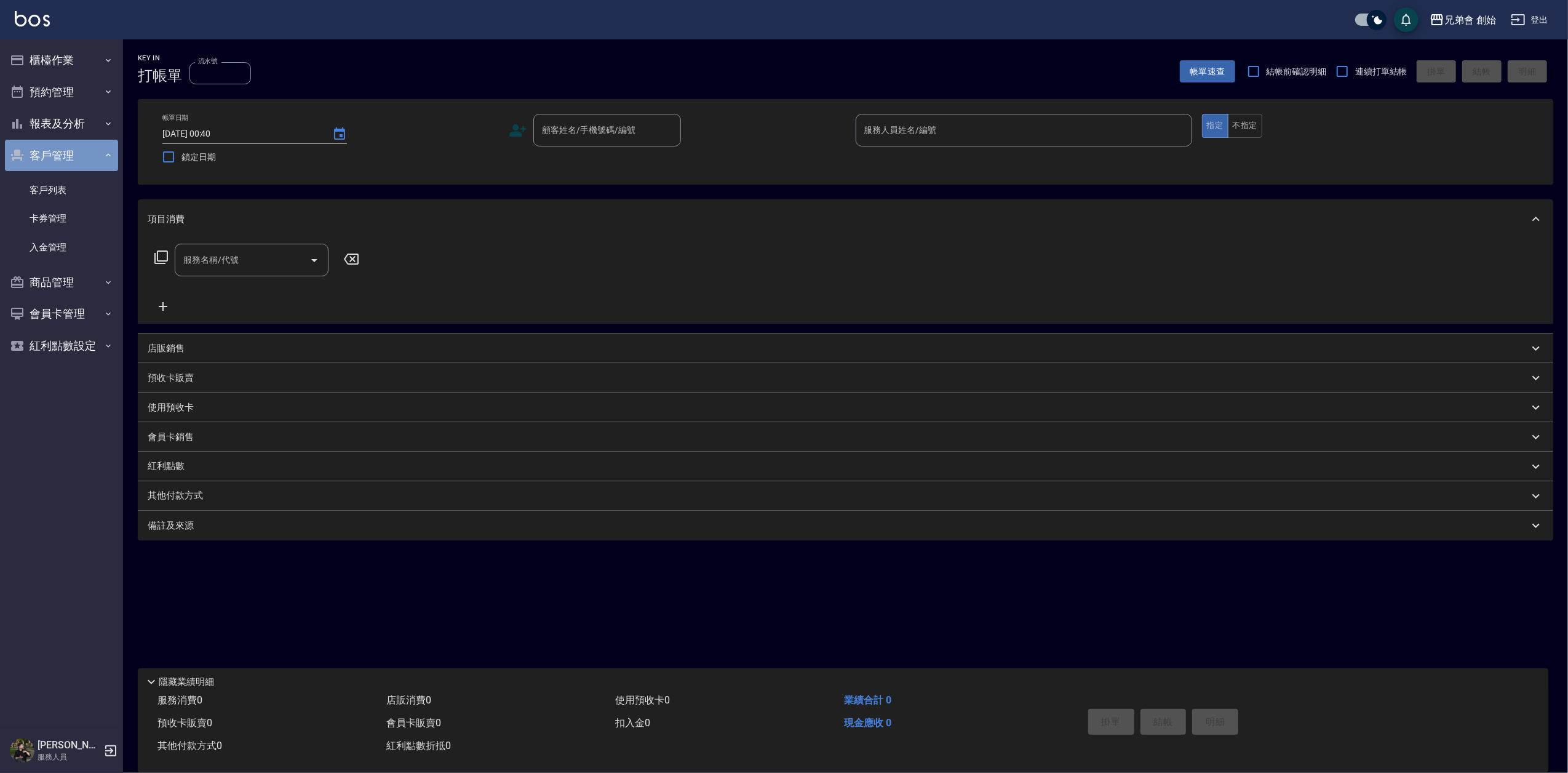
click at [78, 155] on button "客戶管理" at bounding box center [61, 155] width 113 height 32
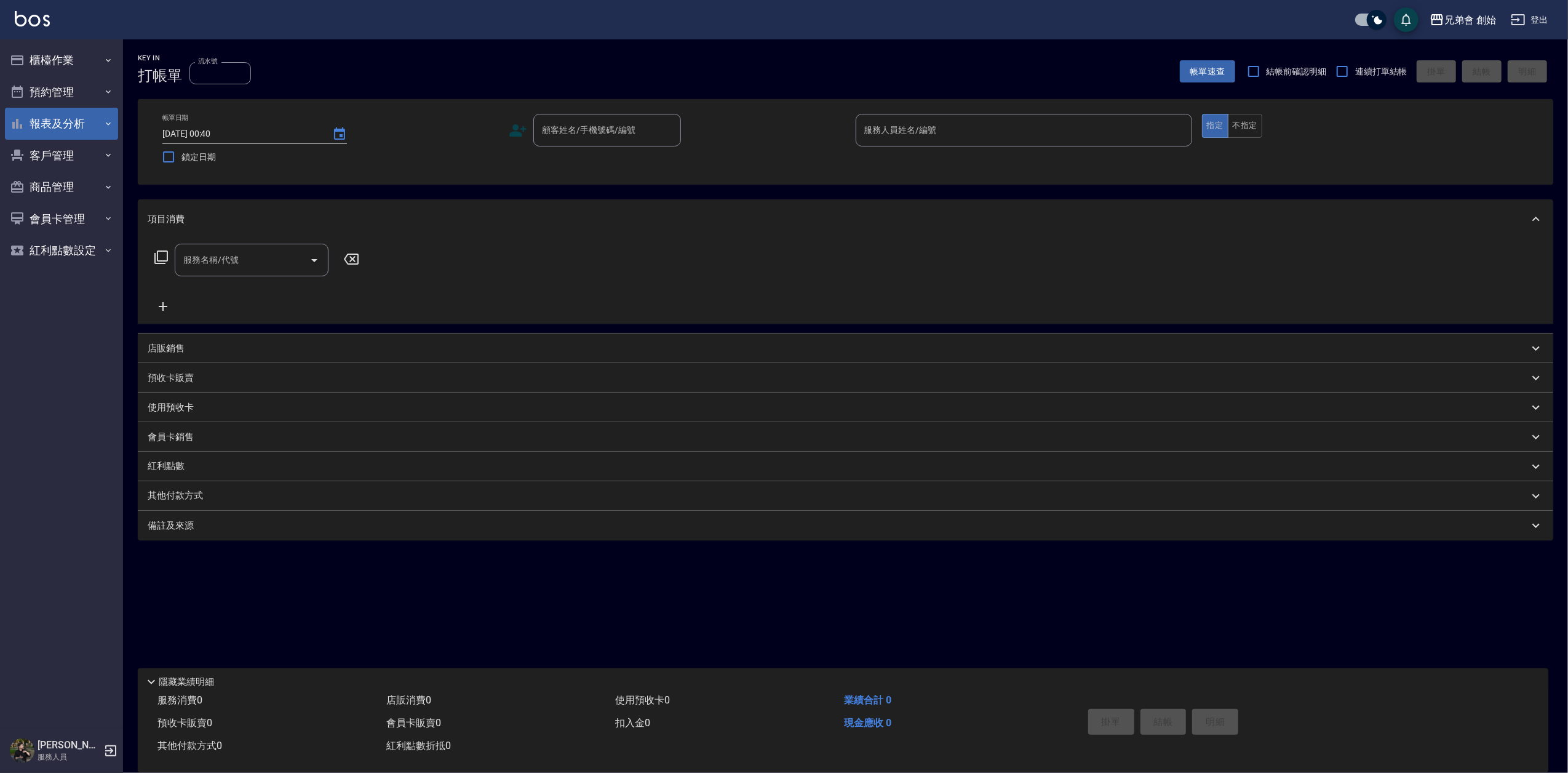
click at [79, 126] on button "報表及分析" at bounding box center [61, 124] width 113 height 32
click at [82, 124] on button "報表及分析" at bounding box center [61, 124] width 113 height 32
click at [85, 98] on button "預約管理" at bounding box center [61, 92] width 113 height 32
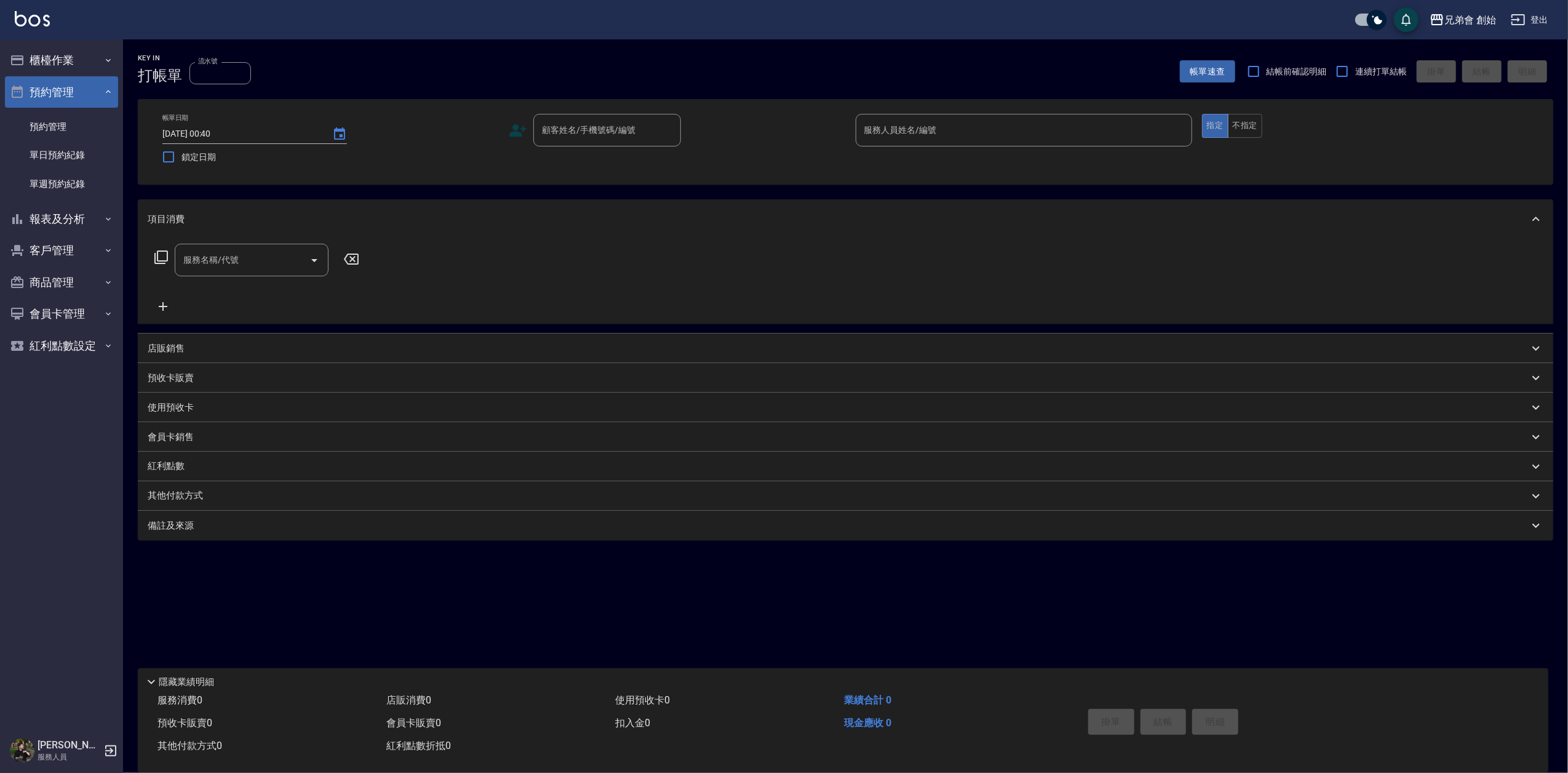
click at [87, 96] on button "預約管理" at bounding box center [61, 92] width 113 height 32
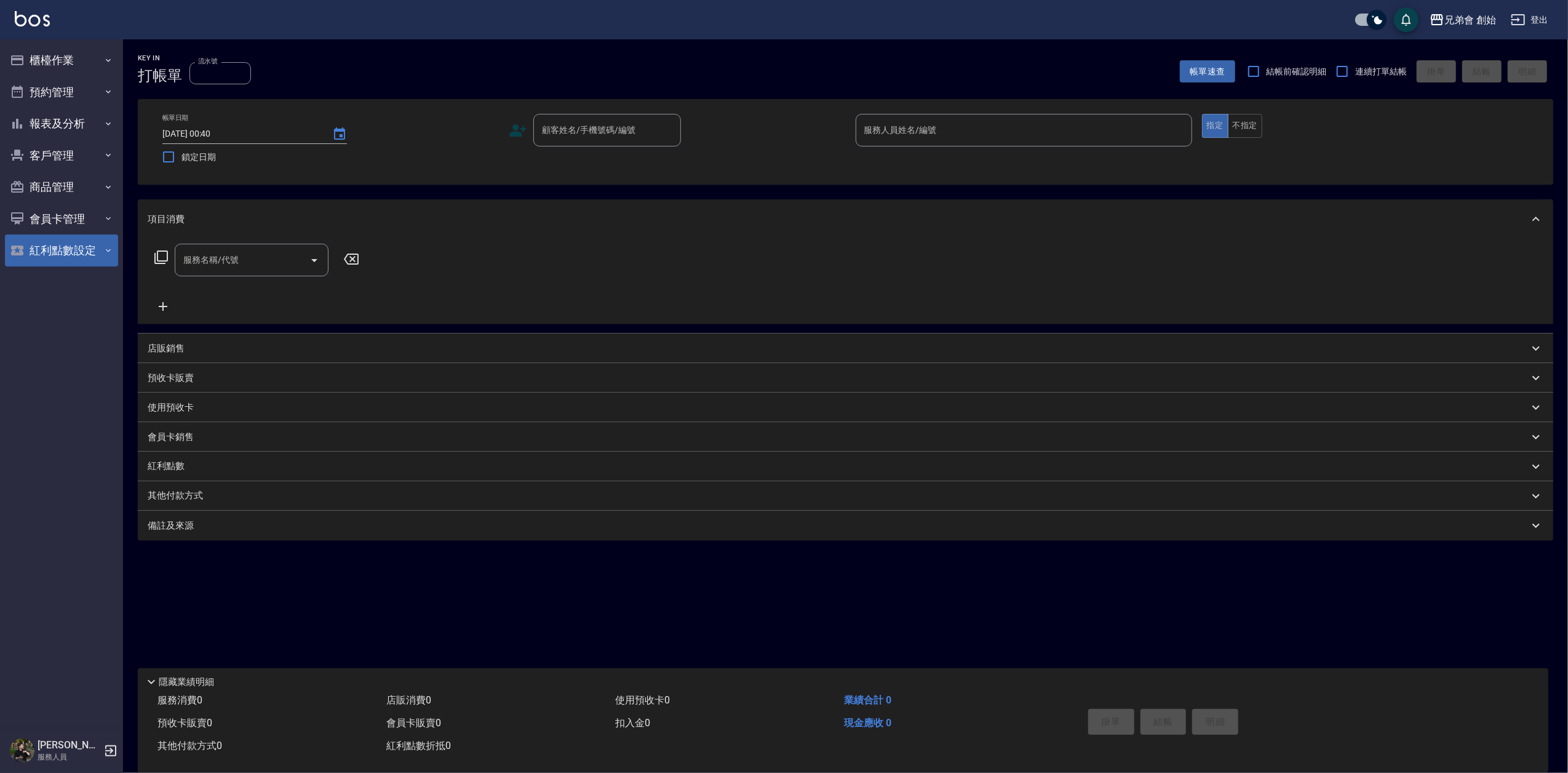
click at [62, 247] on button "紅利點數設定" at bounding box center [61, 250] width 113 height 32
drag, startPoint x: 75, startPoint y: 252, endPoint x: 82, endPoint y: 223, distance: 29.8
click at [75, 252] on button "紅利點數設定" at bounding box center [61, 250] width 113 height 32
click at [80, 212] on button "會員卡管理" at bounding box center [61, 218] width 113 height 32
drag, startPoint x: 83, startPoint y: 215, endPoint x: 87, endPoint y: 175, distance: 40.2
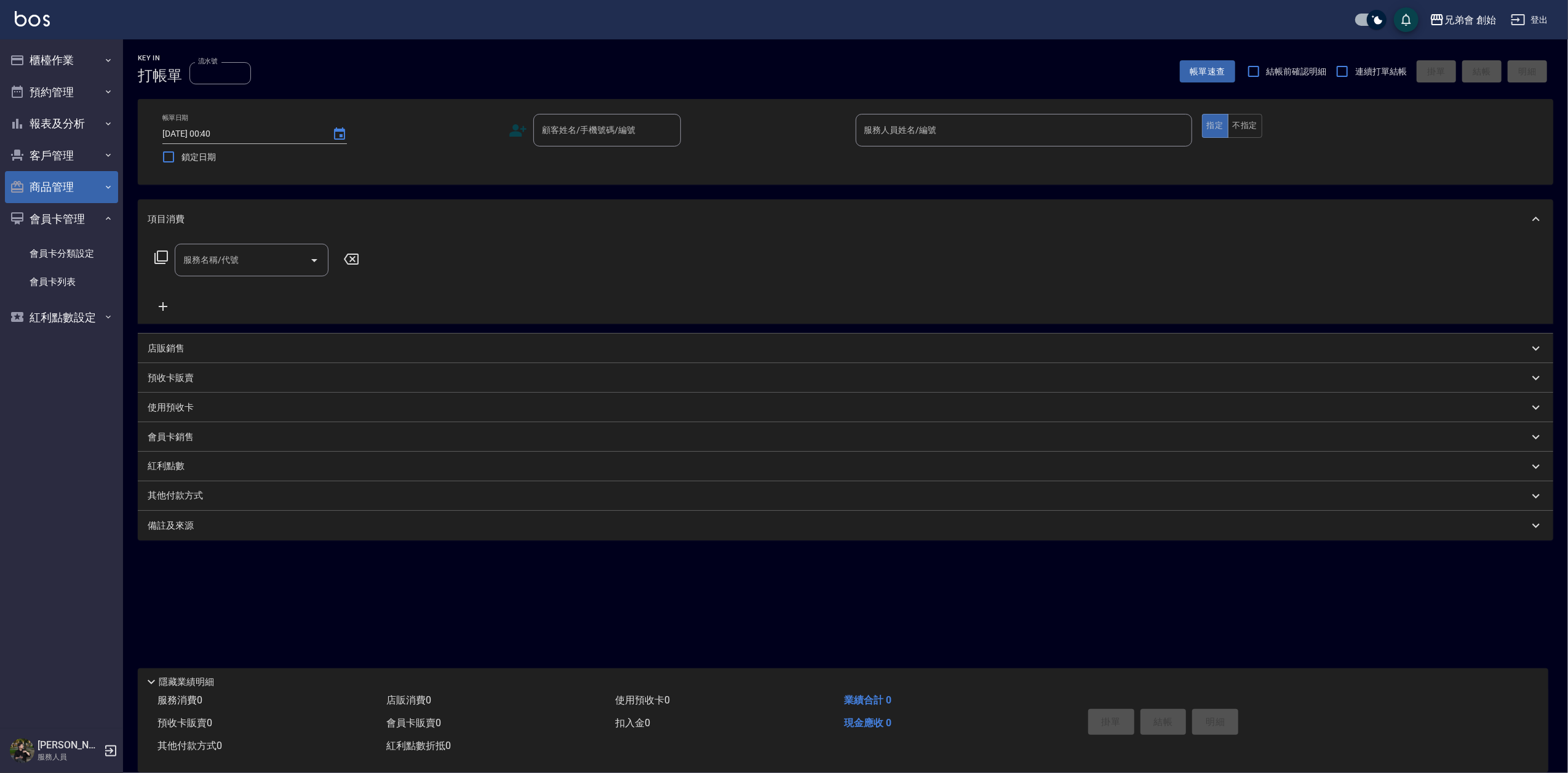
click at [84, 212] on button "會員卡管理" at bounding box center [61, 218] width 113 height 32
click at [87, 175] on button "商品管理" at bounding box center [61, 187] width 113 height 32
click at [84, 186] on button "商品管理" at bounding box center [61, 187] width 113 height 32
click at [87, 151] on button "客戶管理" at bounding box center [61, 155] width 113 height 32
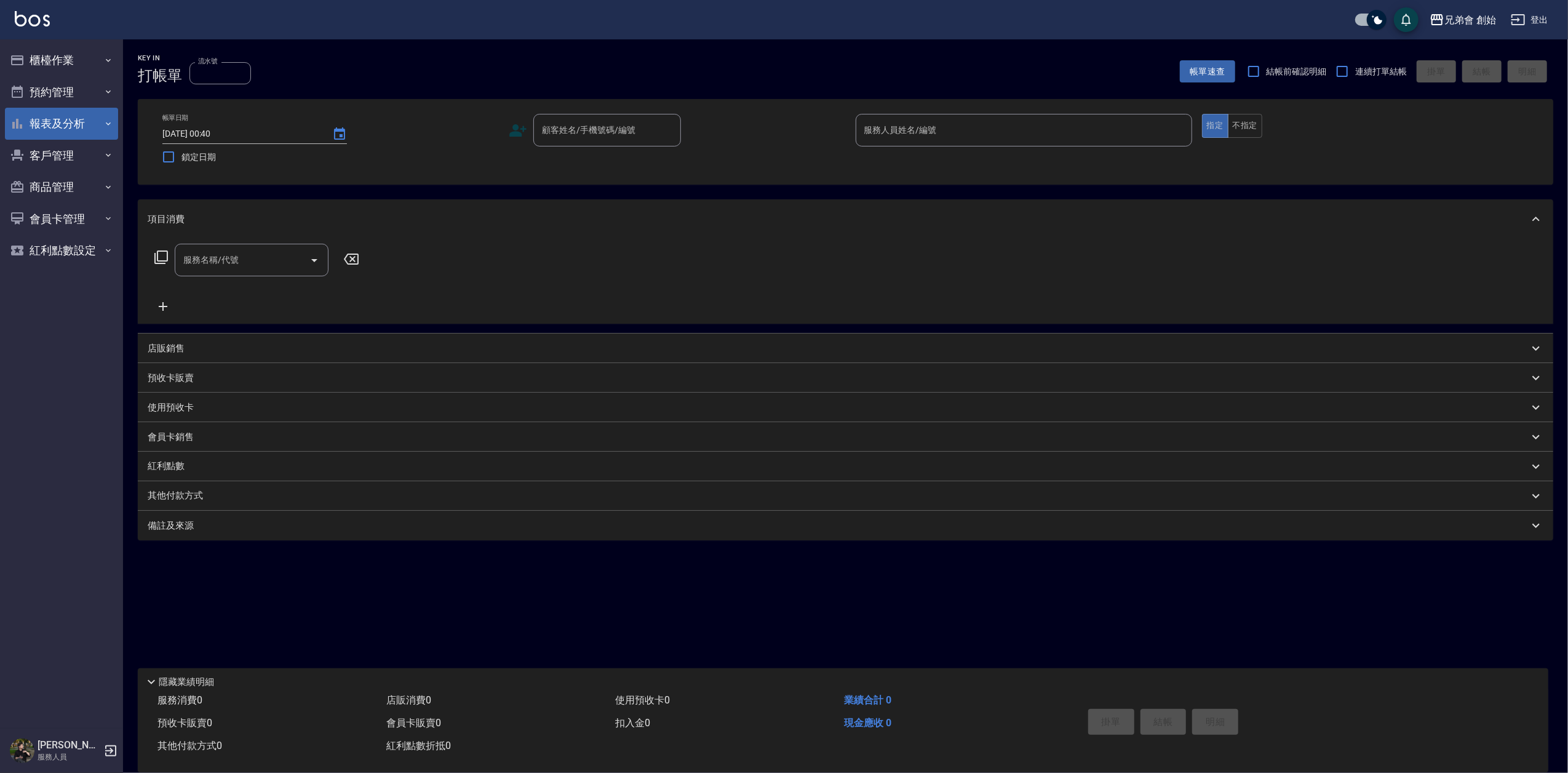
click at [87, 121] on button "報表及分析" at bounding box center [61, 124] width 113 height 32
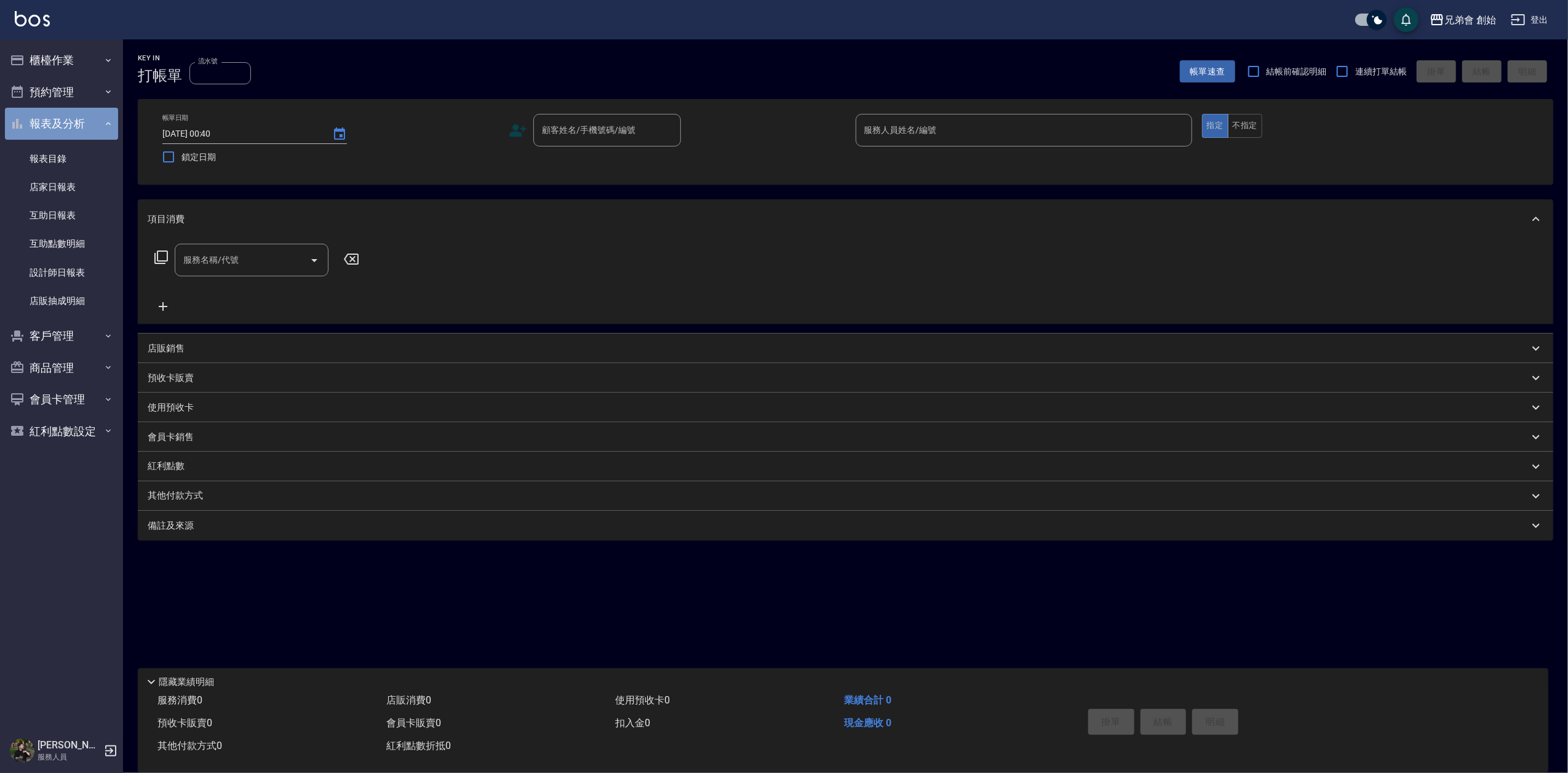
click at [87, 121] on button "報表及分析" at bounding box center [61, 124] width 113 height 32
